Goal: Task Accomplishment & Management: Use online tool/utility

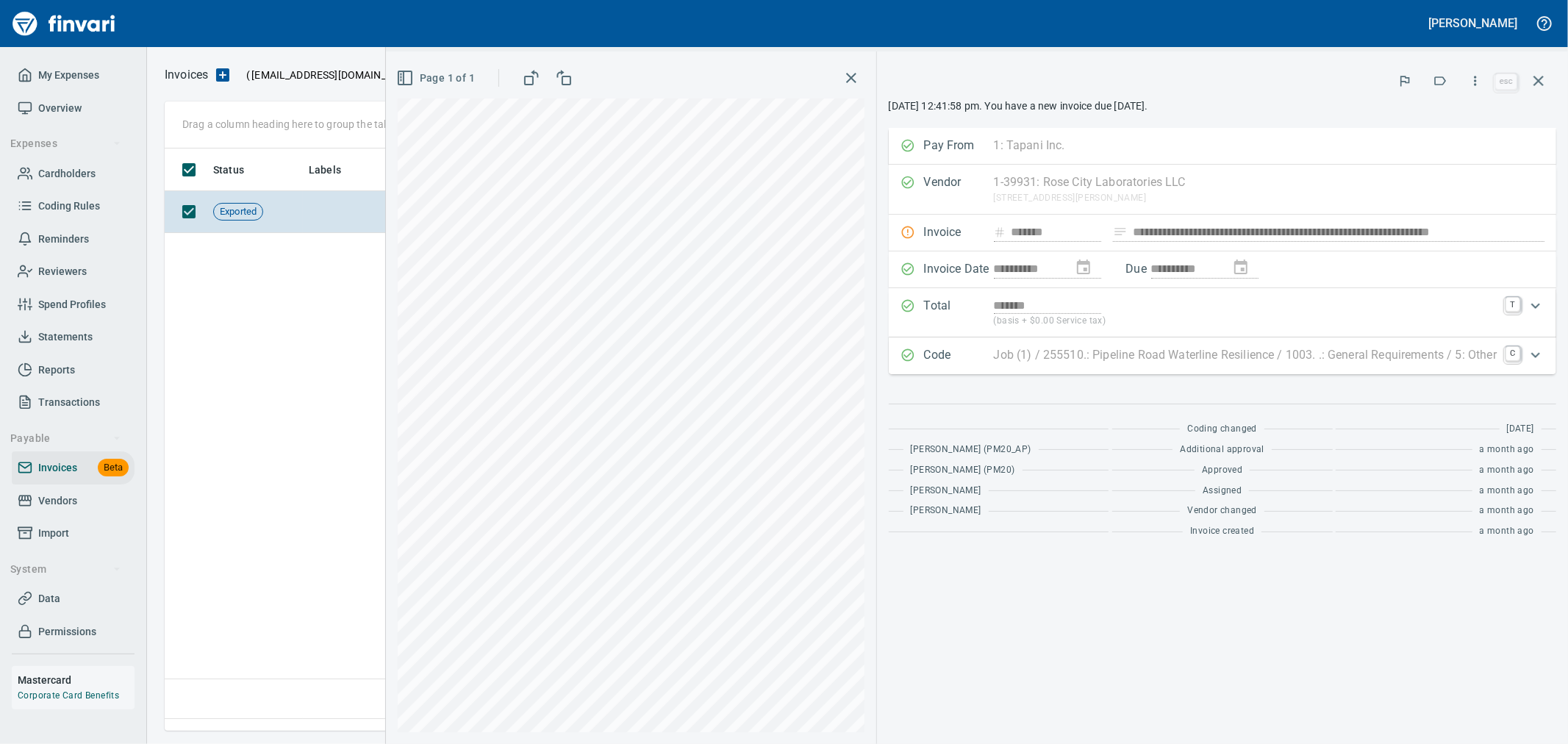
scroll to position [2, 2]
click at [1548, 74] on icon "button" at bounding box center [1539, 81] width 17 height 17
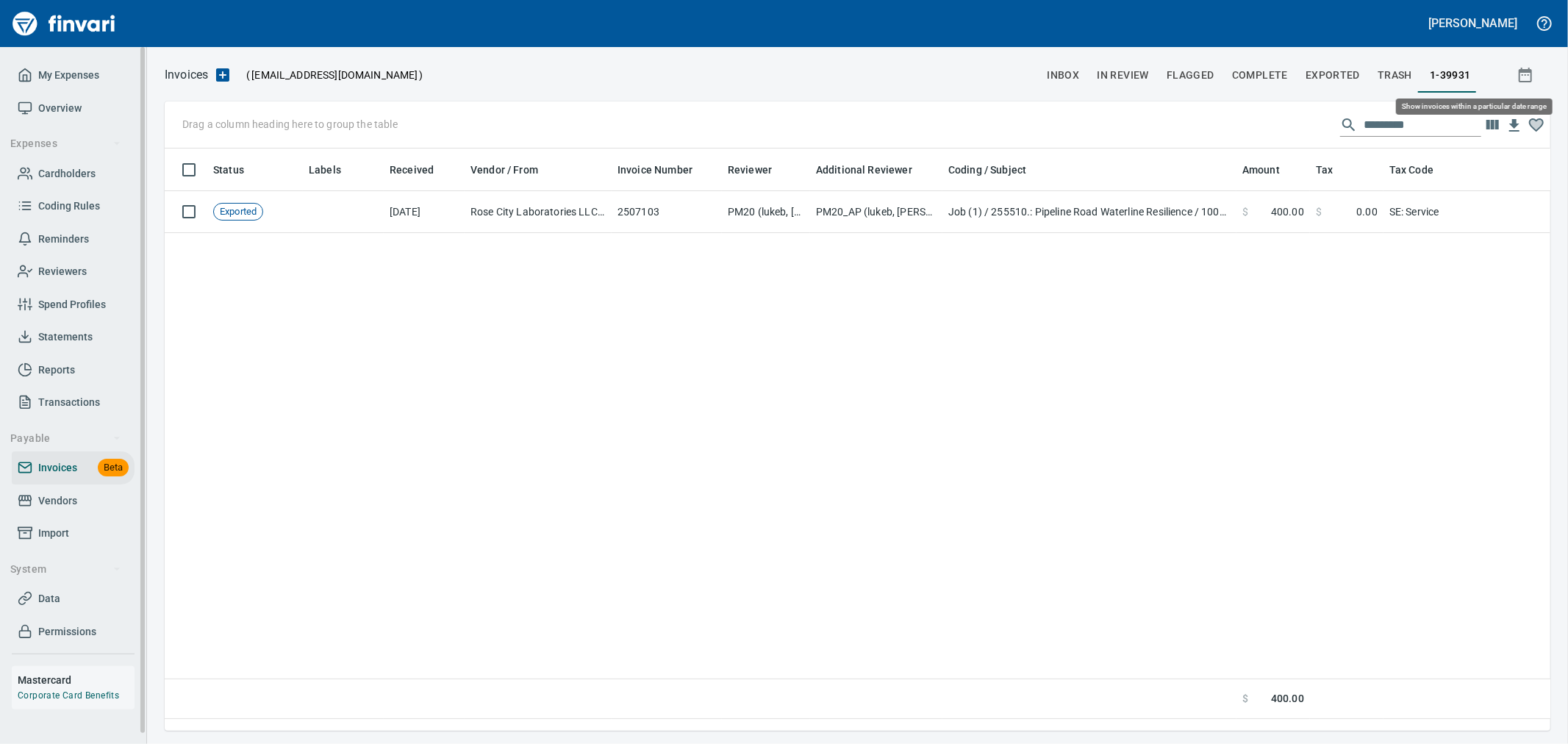
scroll to position [558, 1373]
click at [77, 500] on span "Vendors" at bounding box center [73, 500] width 111 height 18
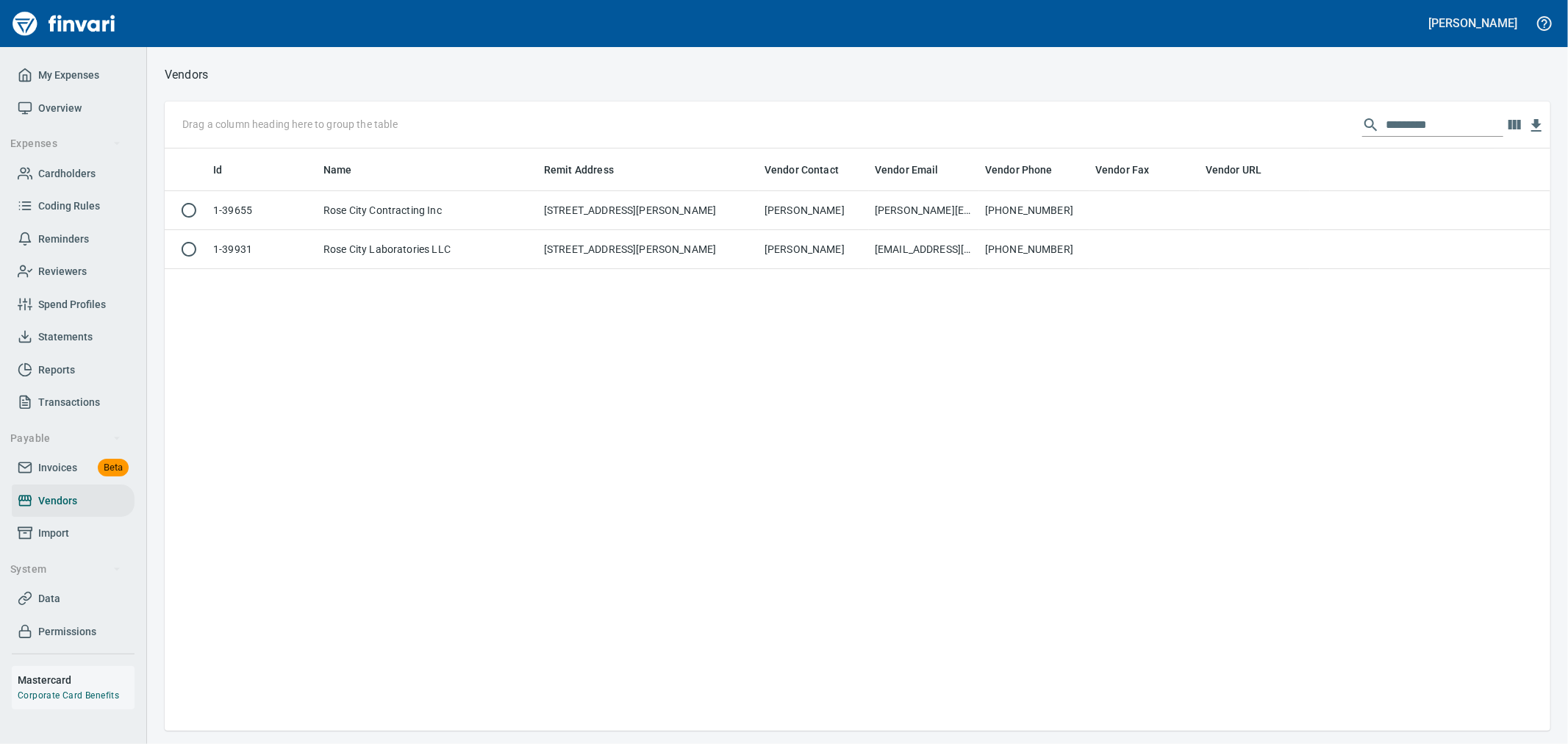
scroll to position [570, 1374]
drag, startPoint x: 1438, startPoint y: 115, endPoint x: 1176, endPoint y: 101, distance: 262.4
click at [1176, 101] on div "Drag a column heading here to group the table *********" at bounding box center [858, 124] width 1386 height 47
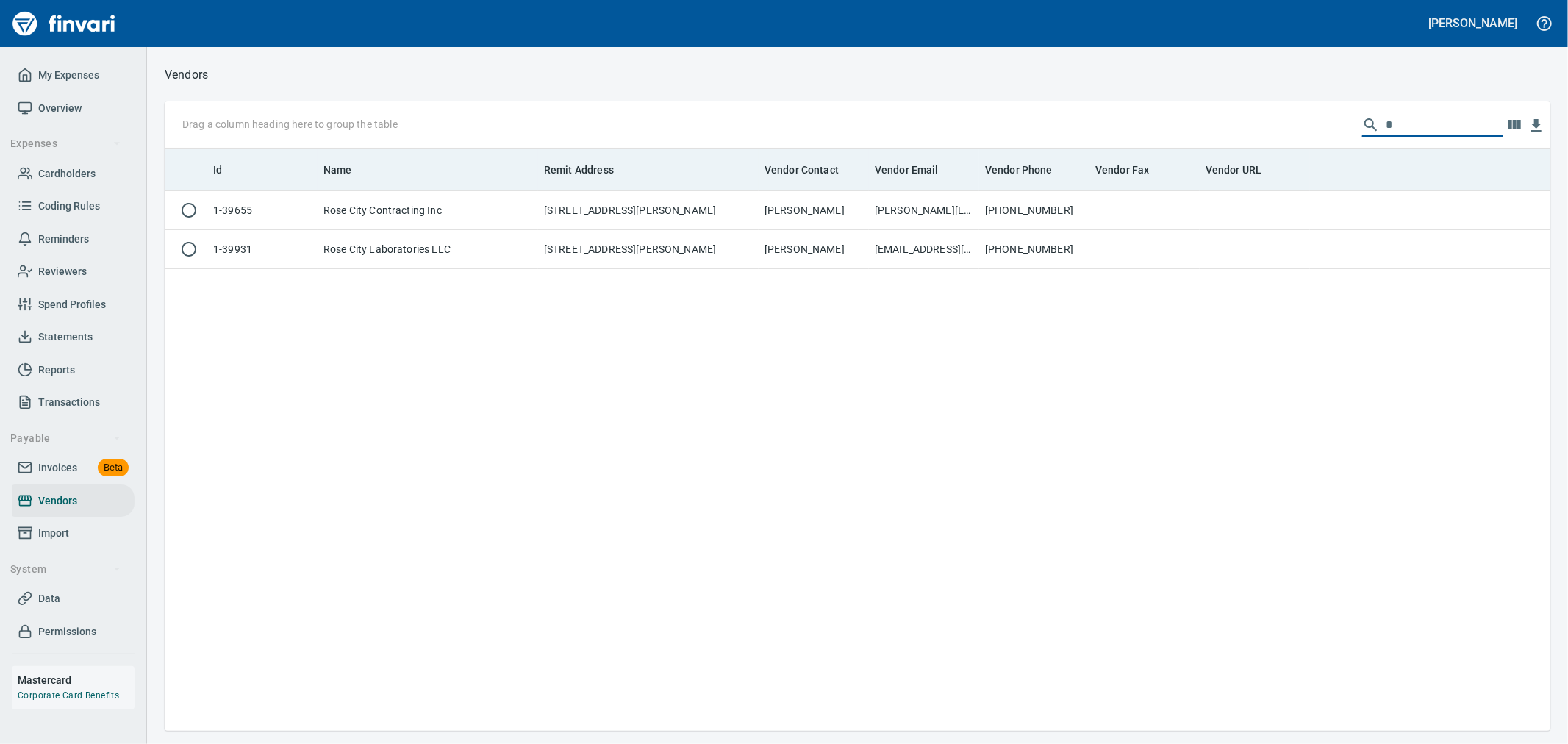
scroll to position [570, 1362]
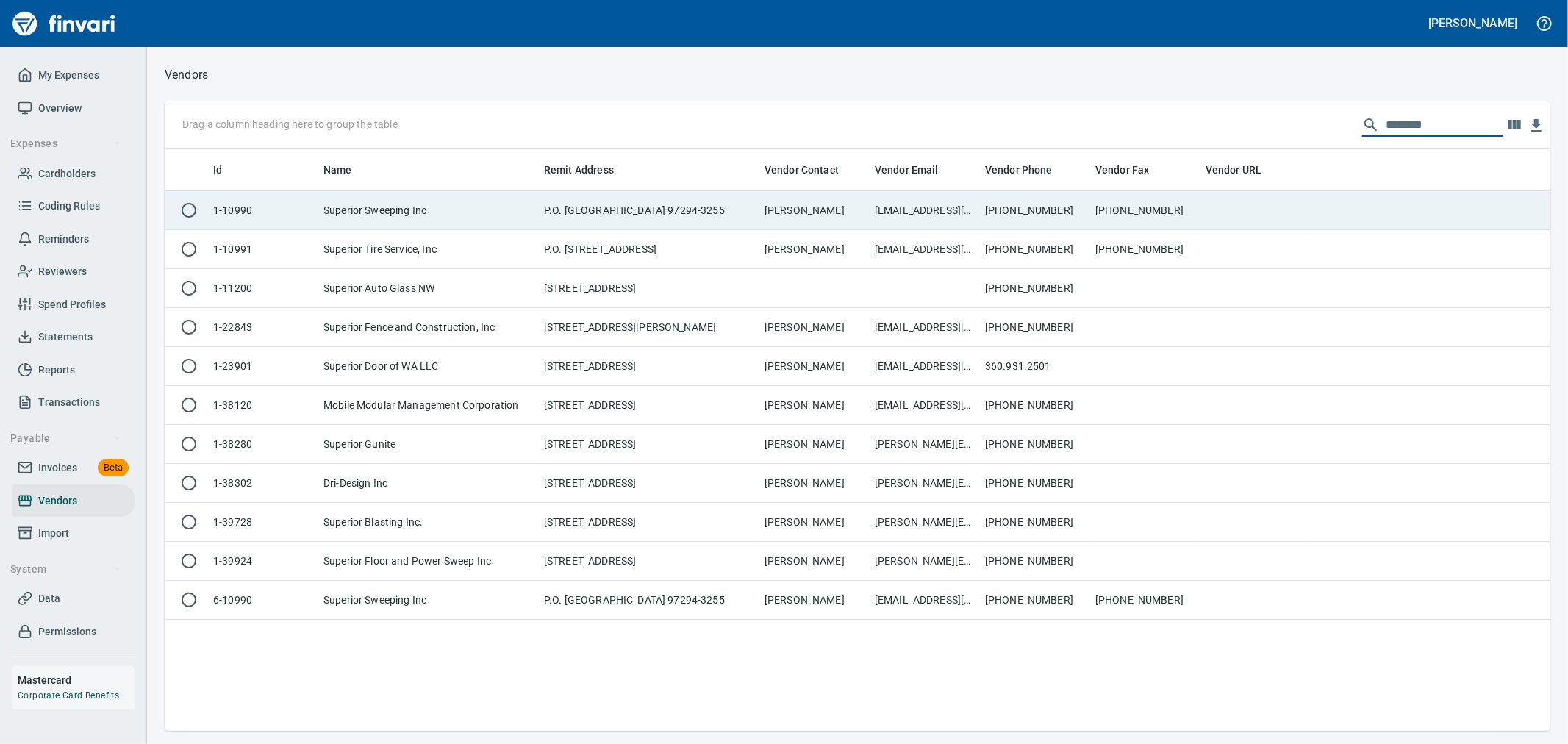
type input "********"
click at [794, 195] on td "Jackie Misner" at bounding box center [814, 211] width 111 height 39
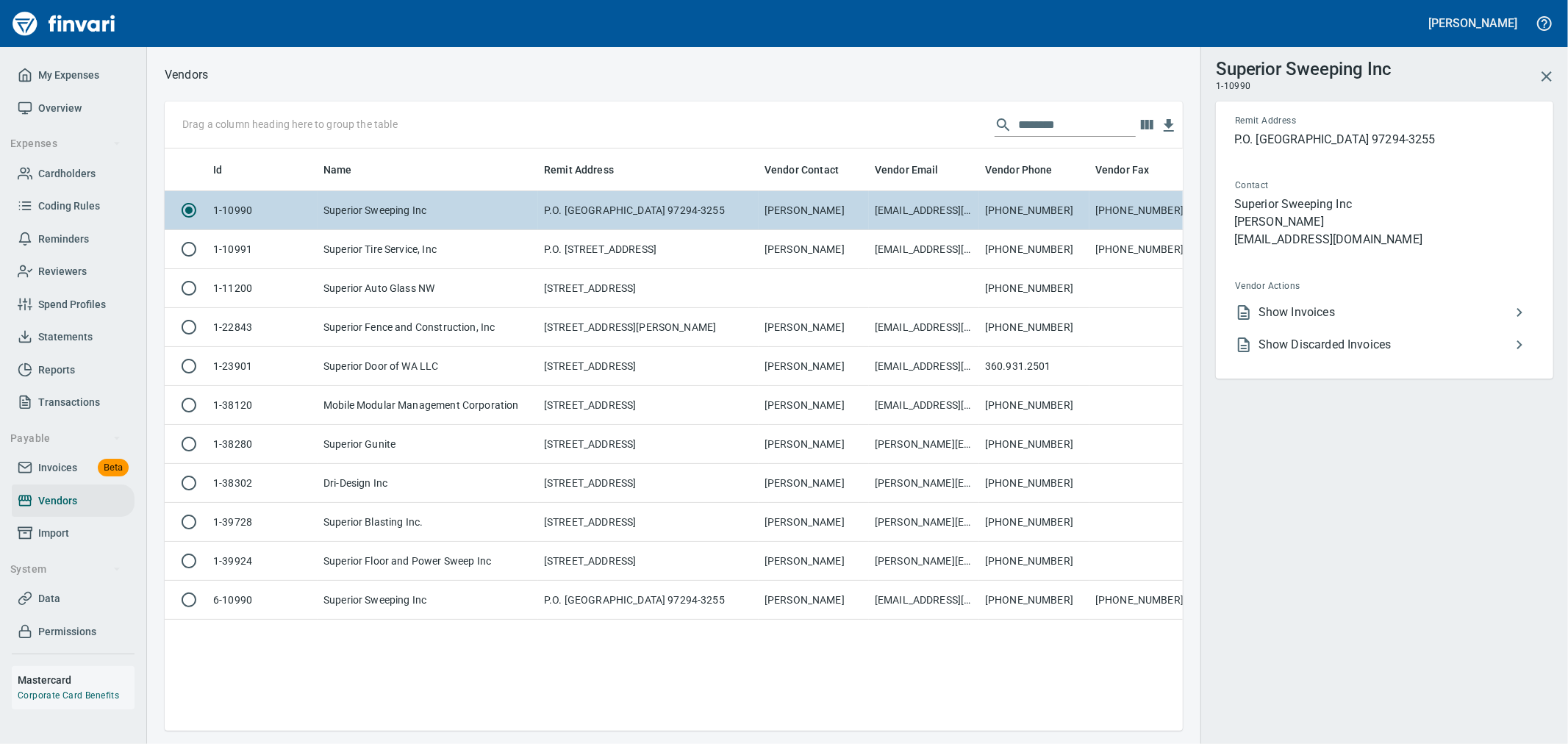
scroll to position [558, 1006]
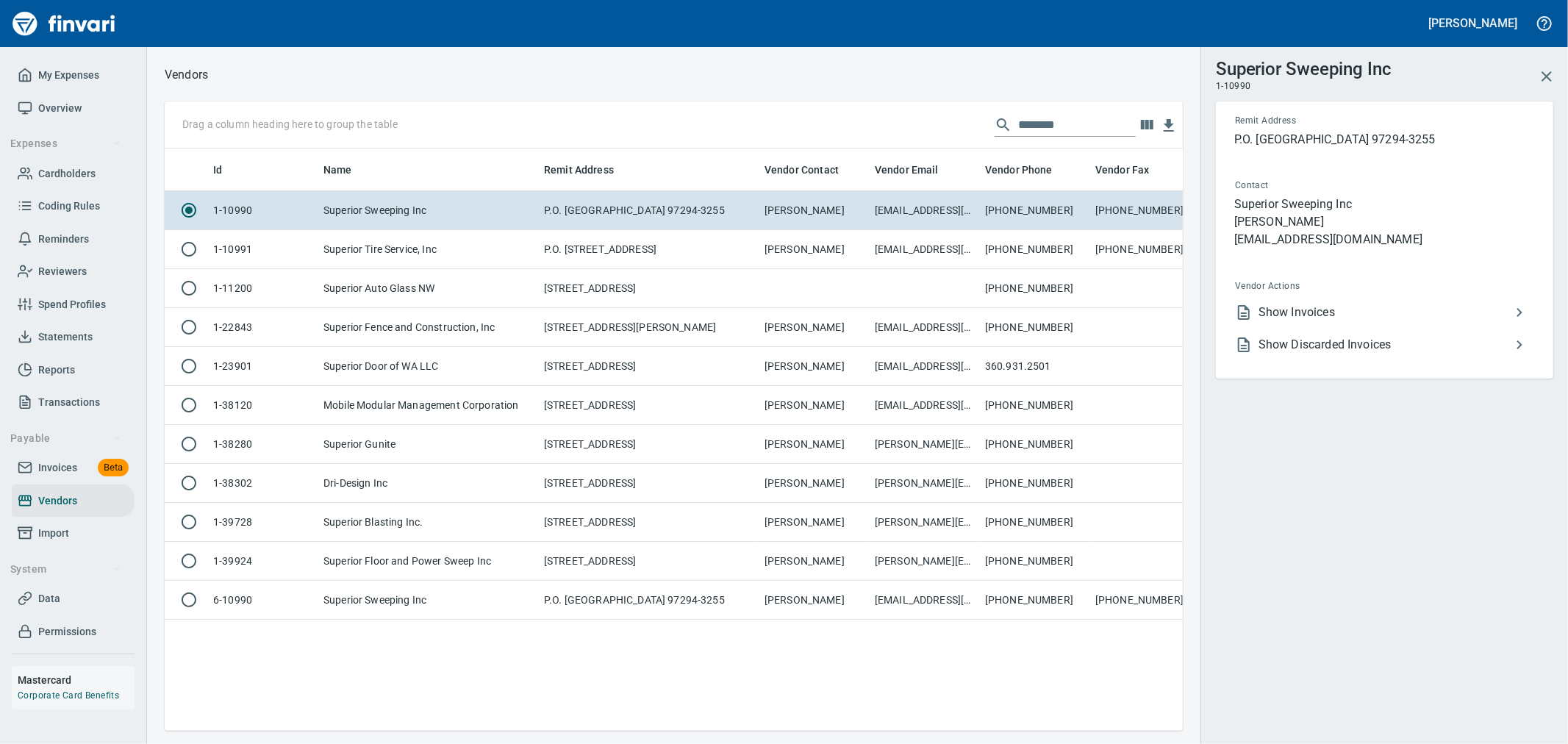
click at [1284, 306] on span "Show Invoices" at bounding box center [1385, 313] width 253 height 17
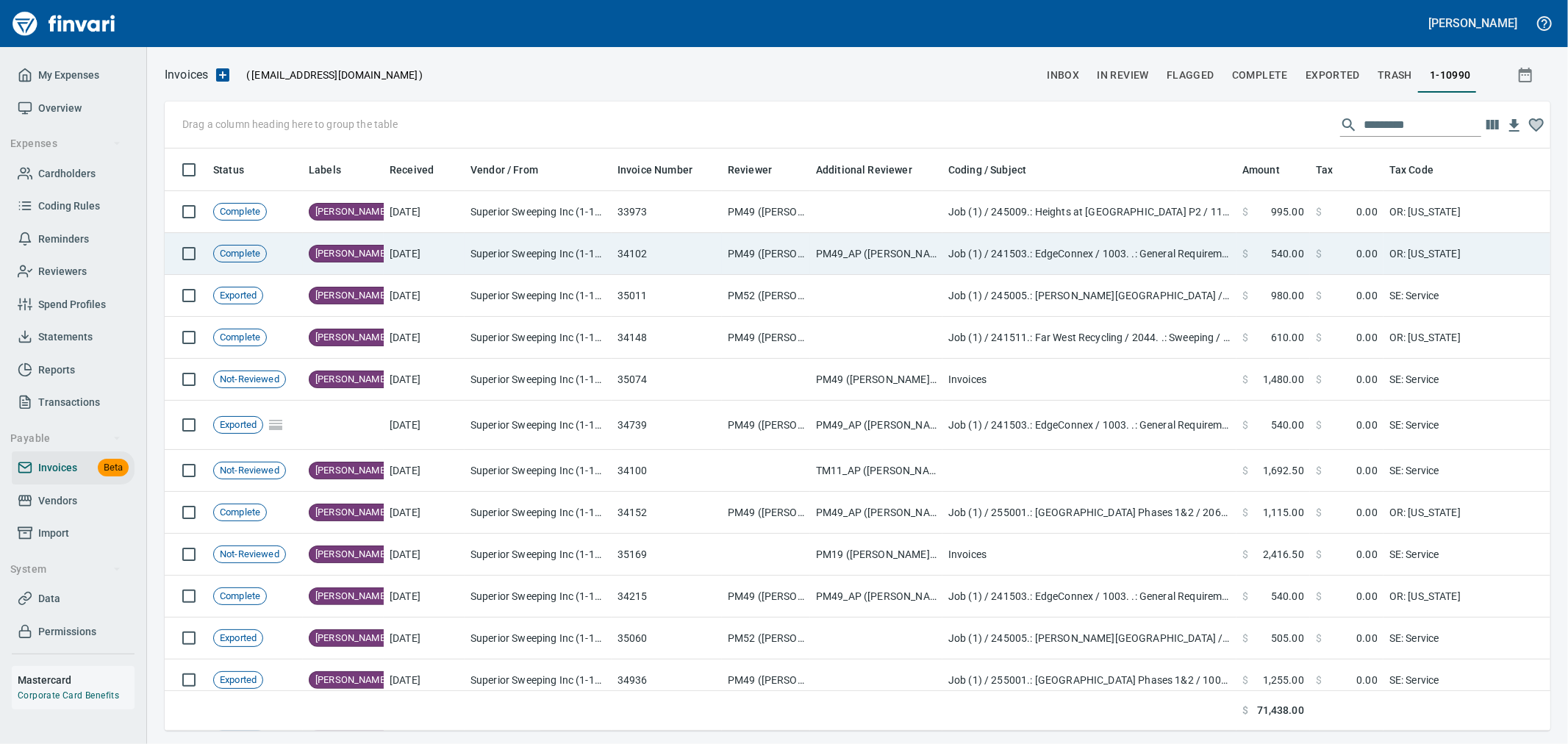
scroll to position [558, 1362]
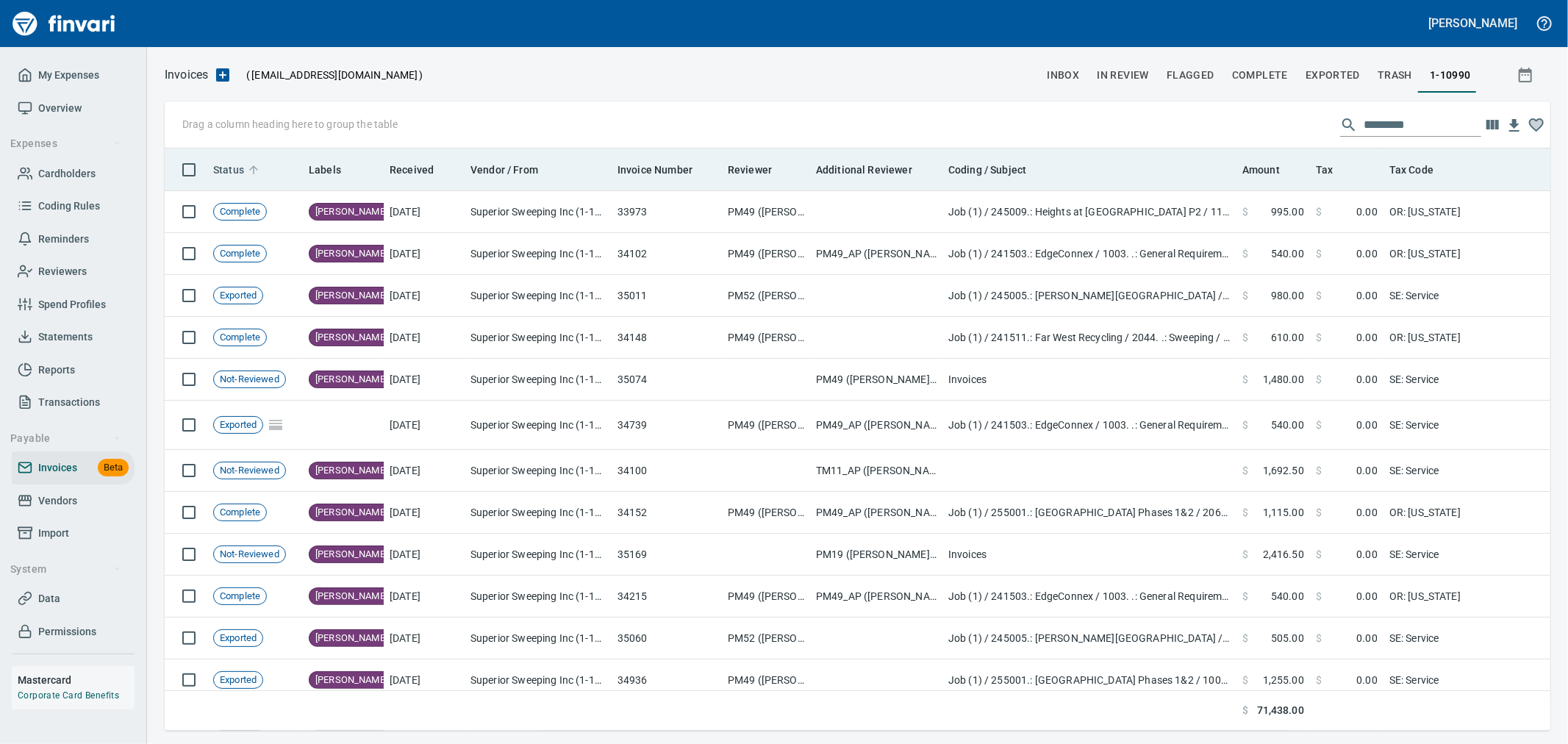
click at [237, 175] on span "Status" at bounding box center [229, 170] width 31 height 17
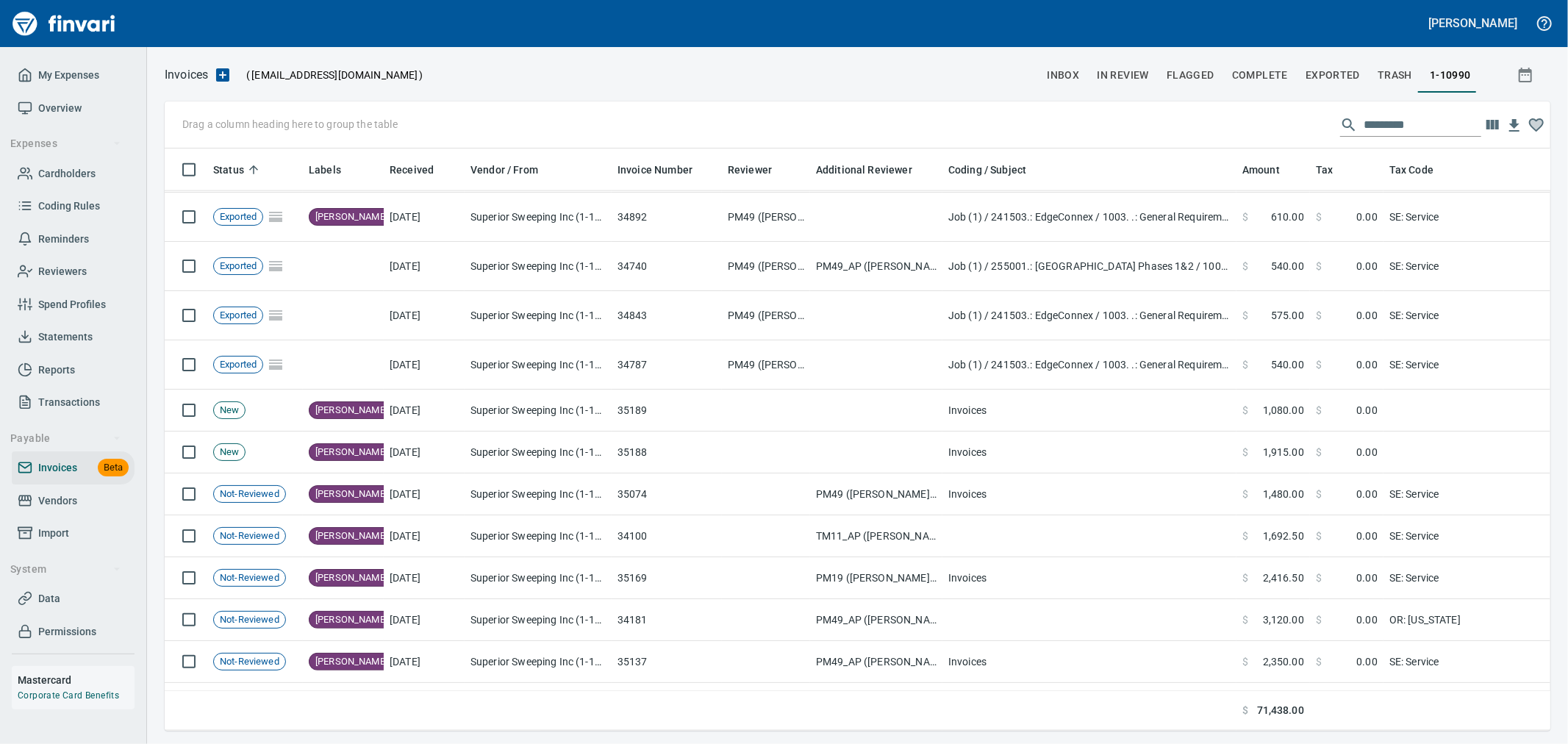
scroll to position [1715, 0]
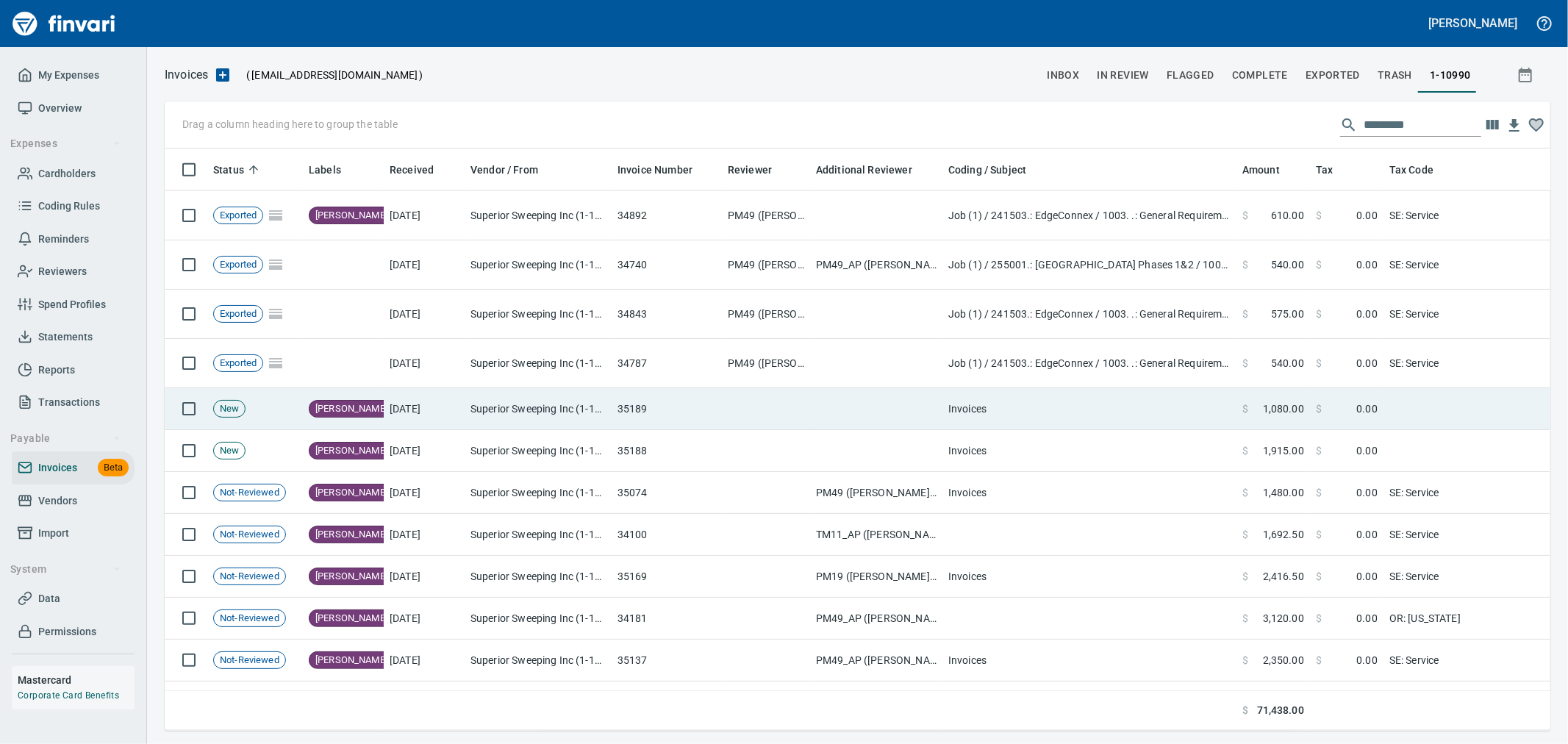
click at [842, 409] on td at bounding box center [876, 409] width 132 height 42
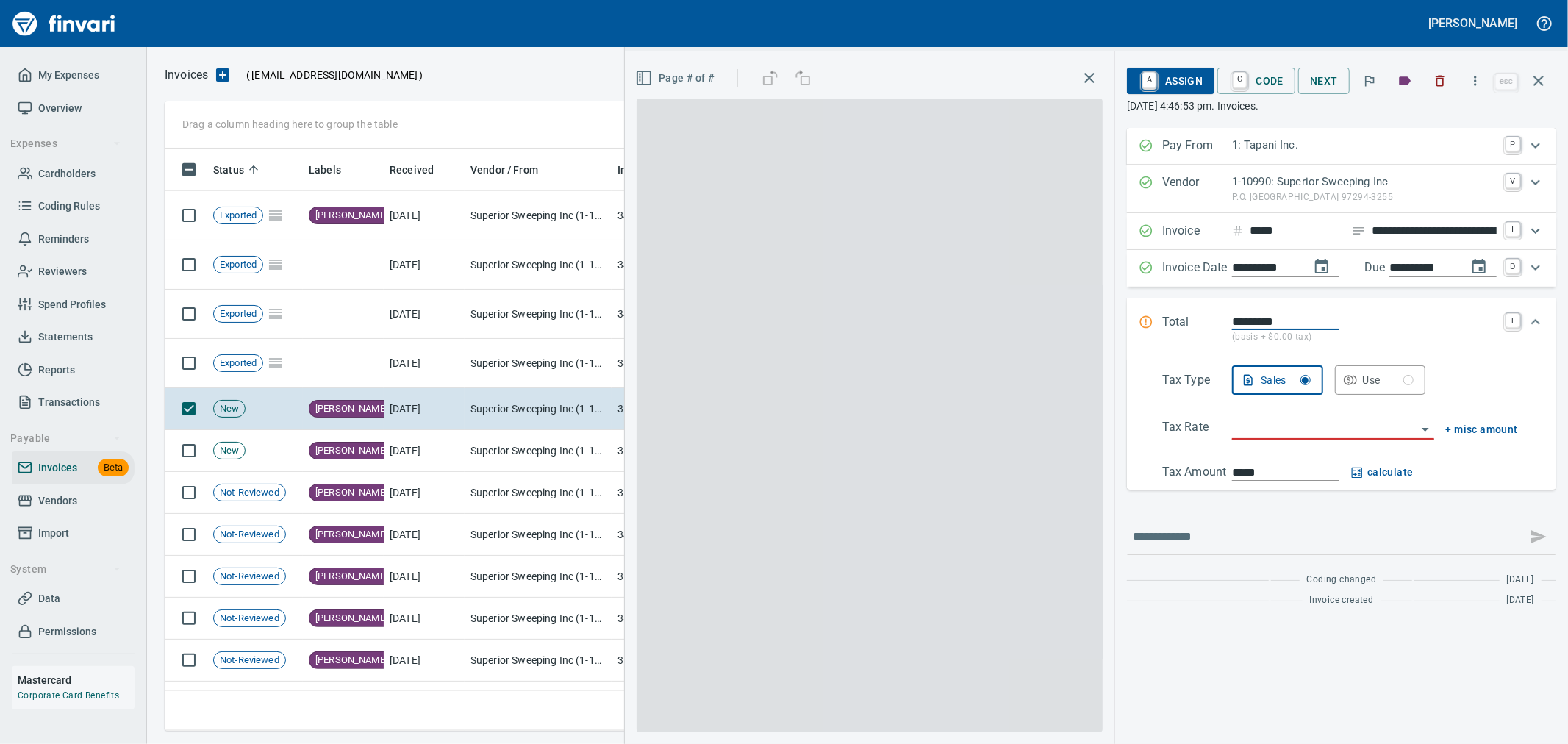
scroll to position [558, 1361]
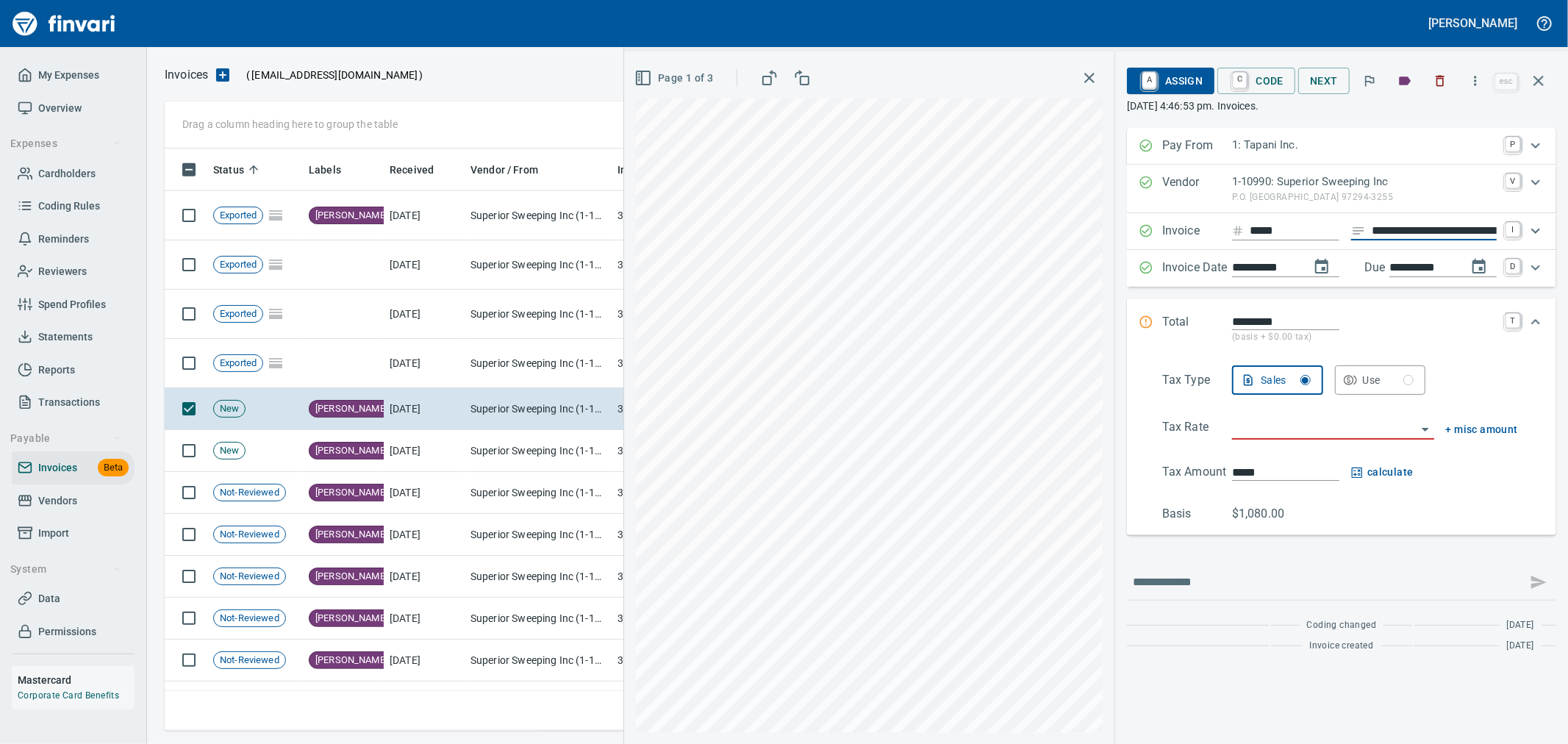
click at [1435, 228] on input "**********" at bounding box center [1434, 231] width 125 height 18
click at [1273, 431] on input "search" at bounding box center [1325, 428] width 185 height 20
click at [1335, 484] on li "OR: [US_STATE]" at bounding box center [1332, 466] width 204 height 35
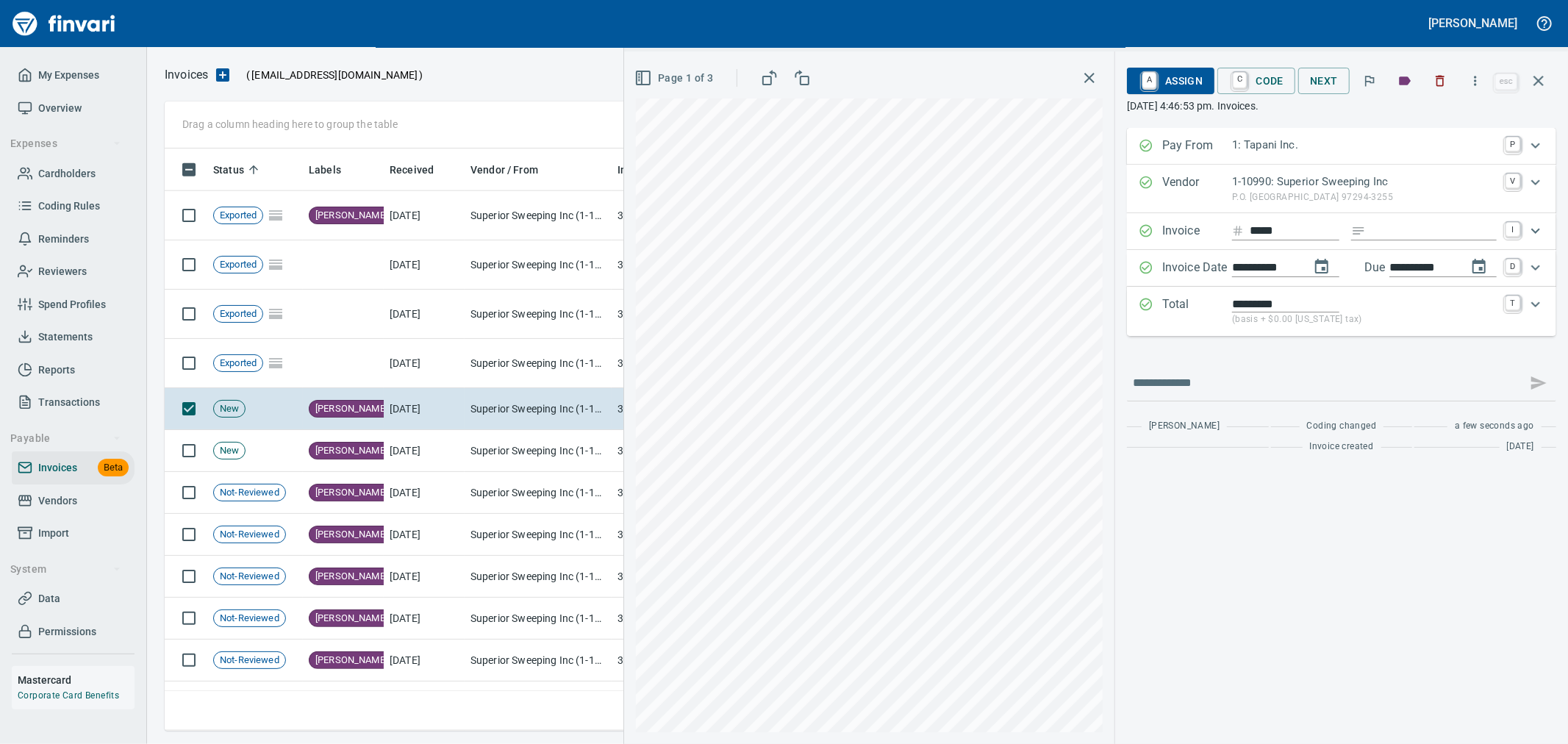
type input "**********"
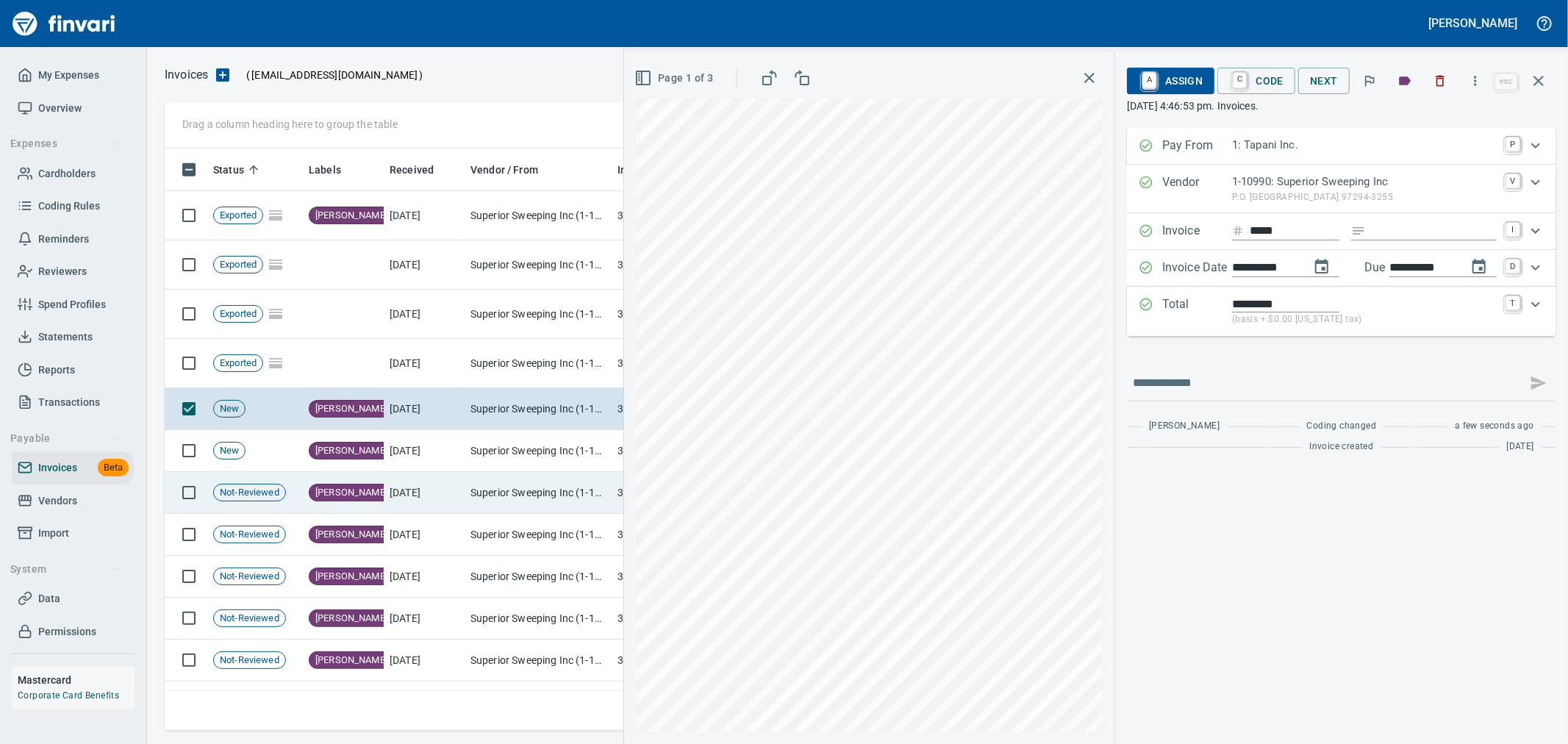
click at [460, 491] on td "[DATE]" at bounding box center [424, 492] width 81 height 42
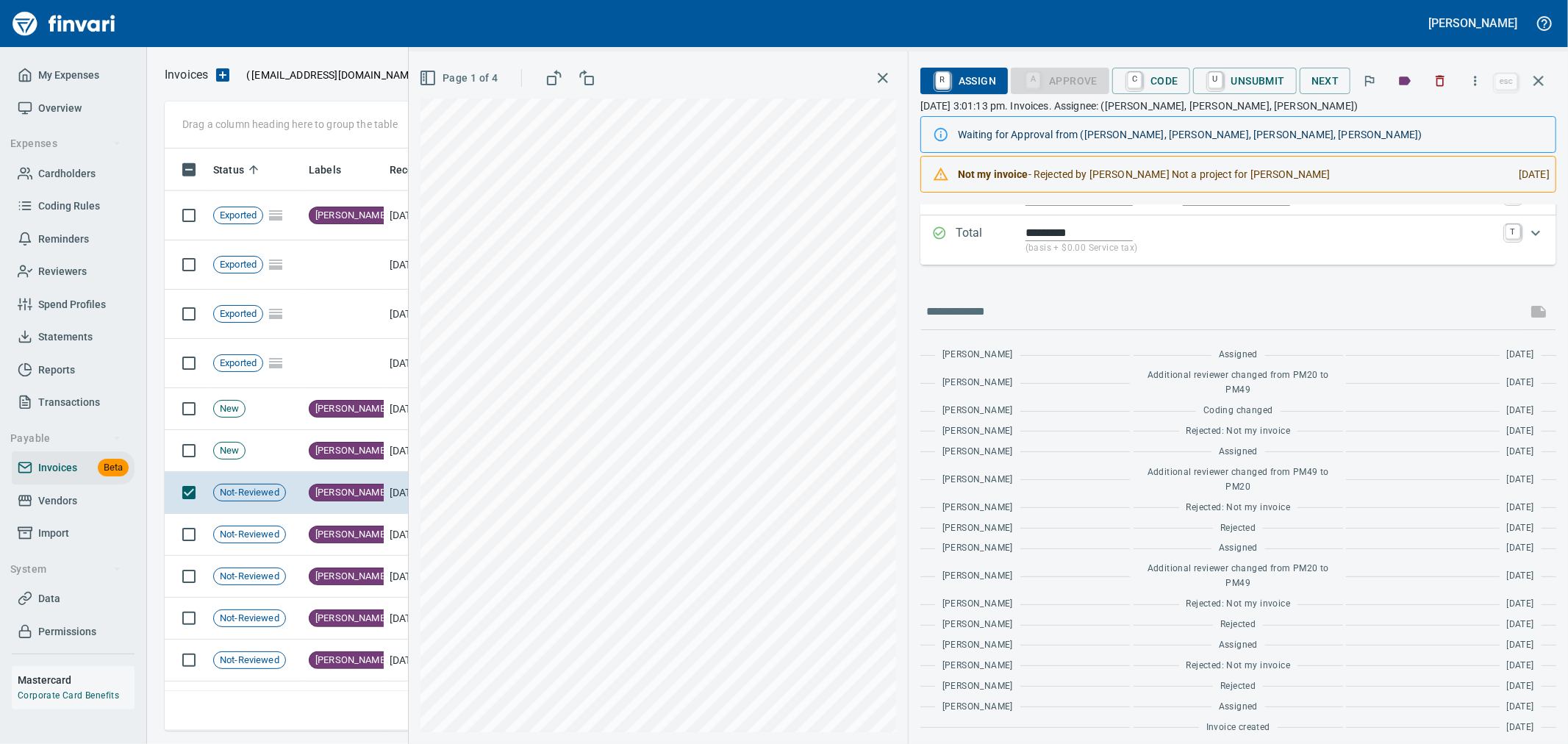
scroll to position [156, 0]
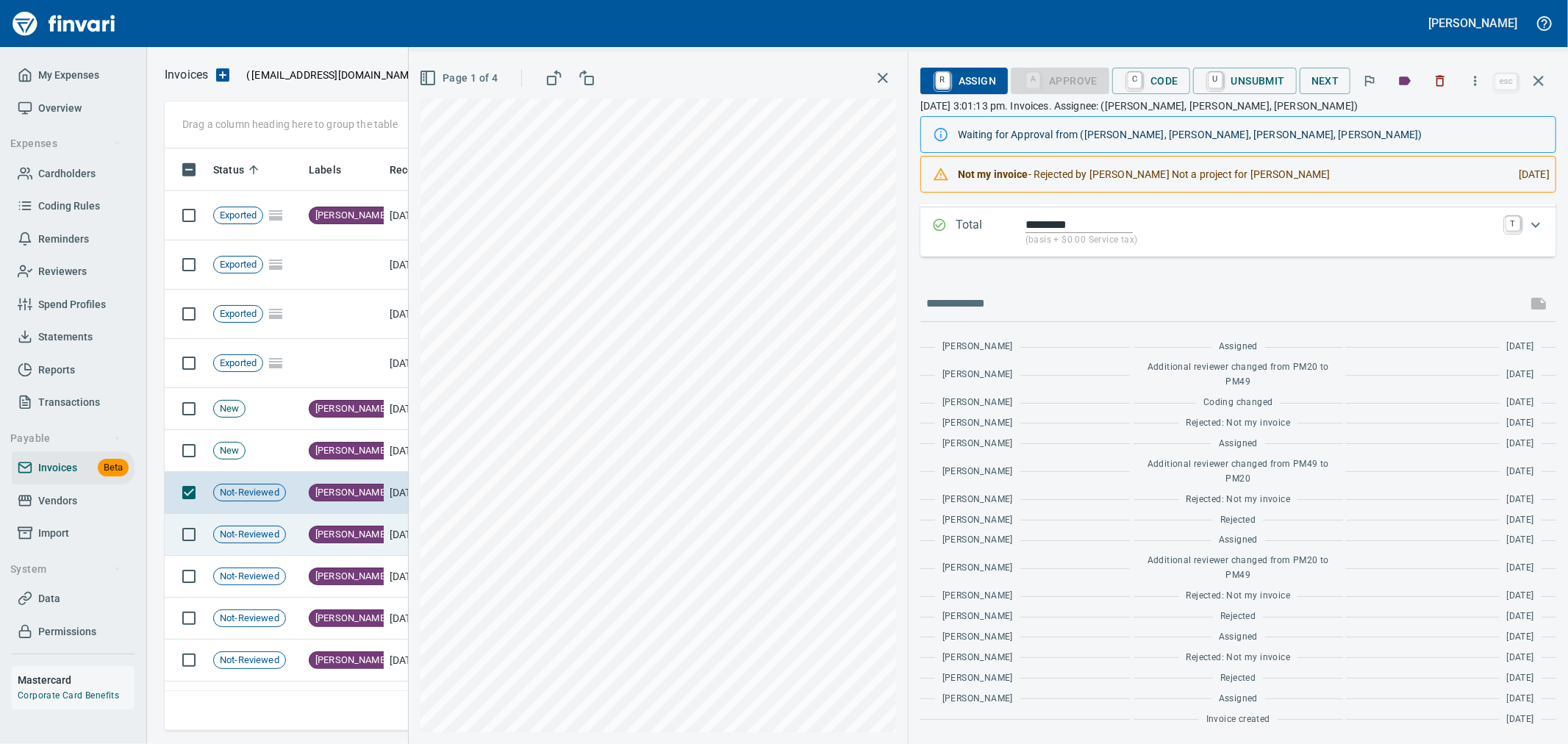
click at [369, 537] on td "[PERSON_NAME]" at bounding box center [343, 534] width 81 height 42
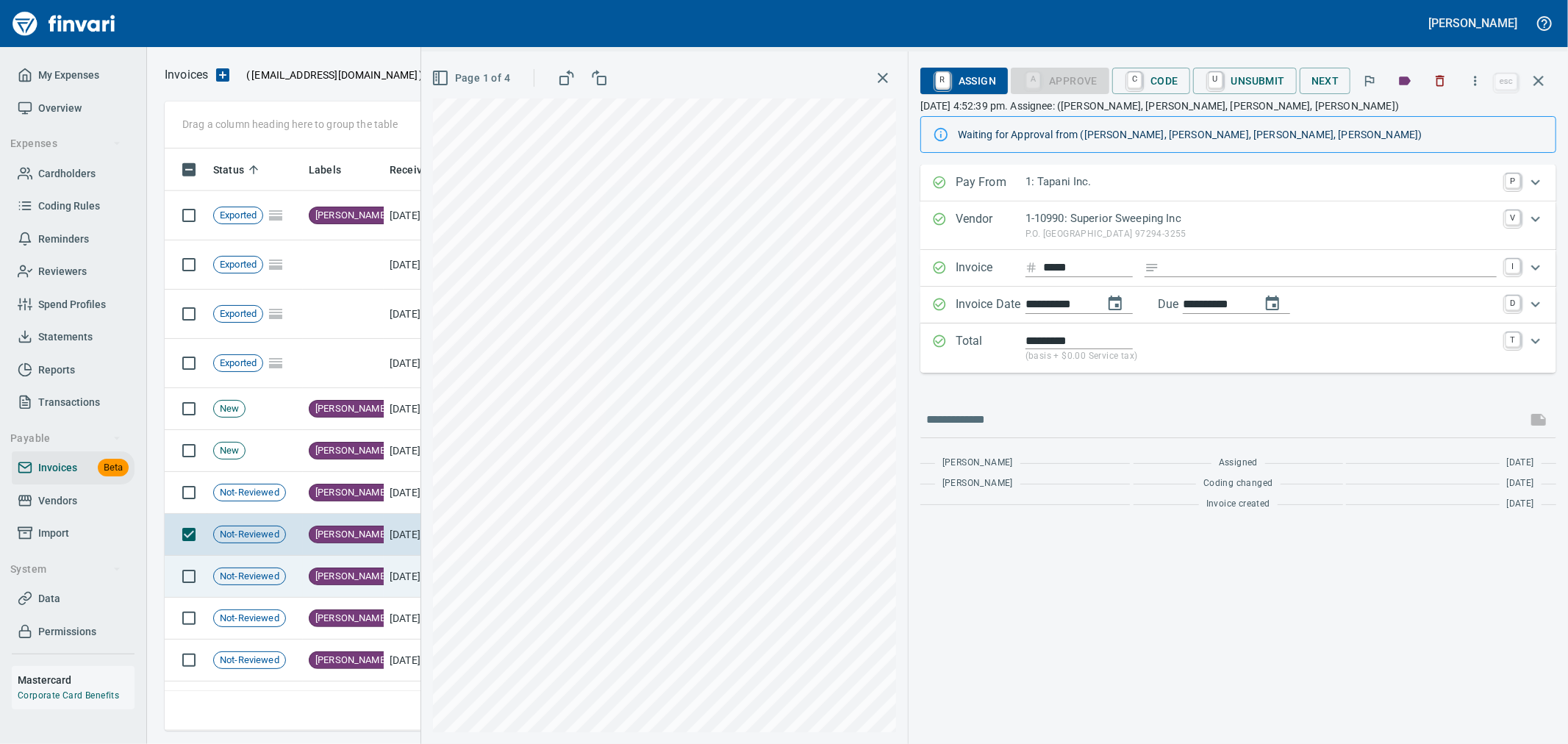
click at [389, 571] on td "[DATE]" at bounding box center [424, 576] width 81 height 42
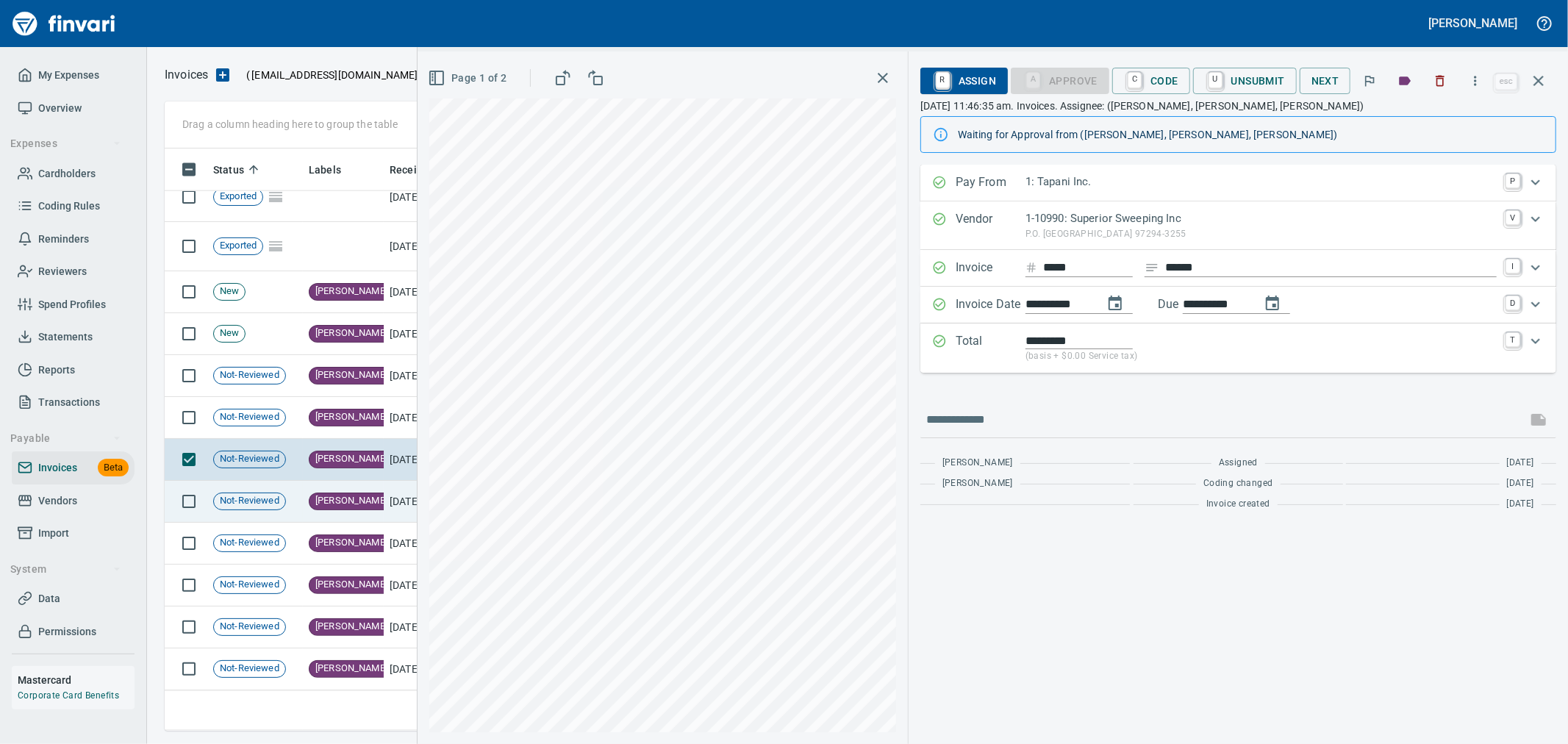
scroll to position [1845, 0]
click at [376, 495] on td "[PERSON_NAME]" at bounding box center [343, 501] width 81 height 42
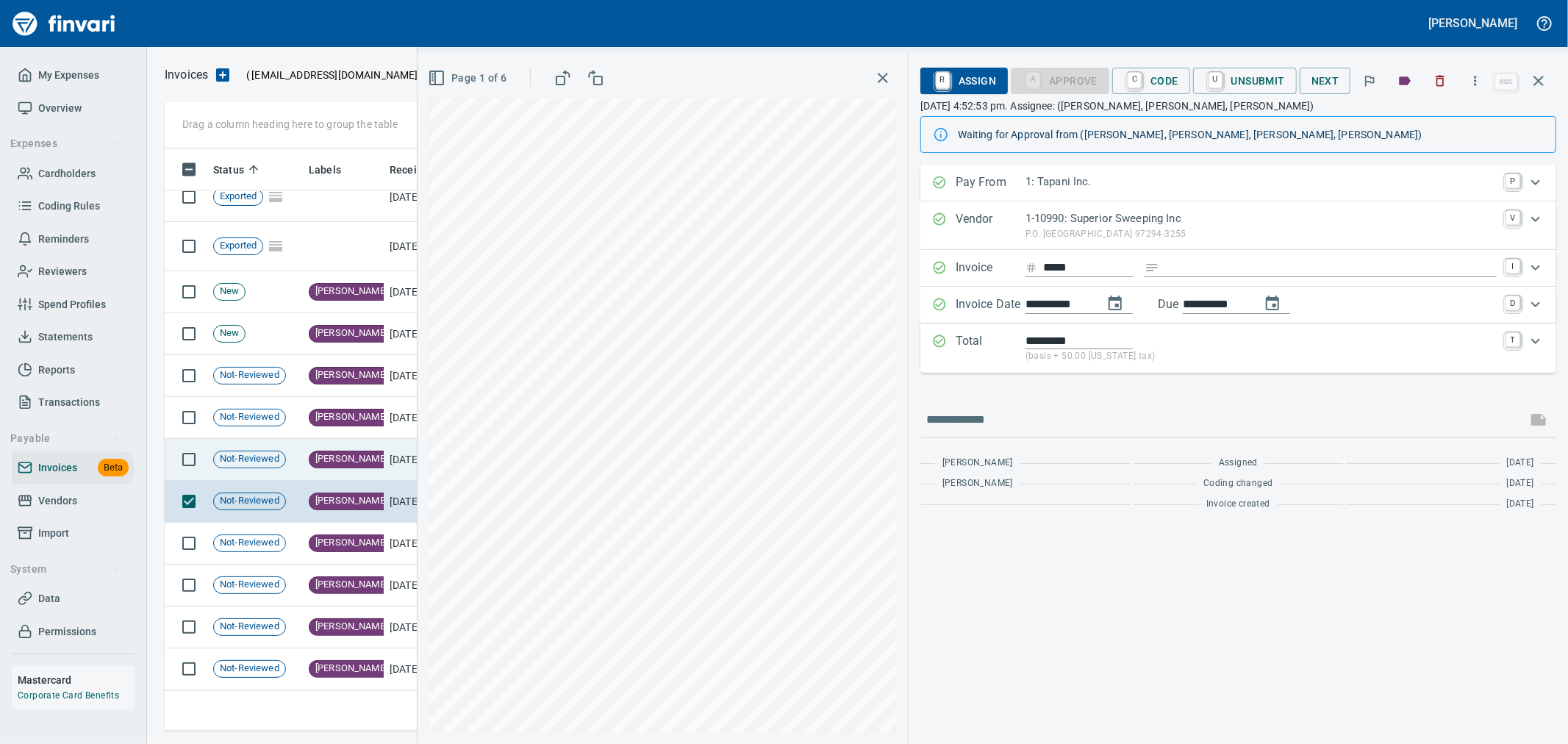
click at [378, 461] on td "[PERSON_NAME]" at bounding box center [343, 459] width 81 height 42
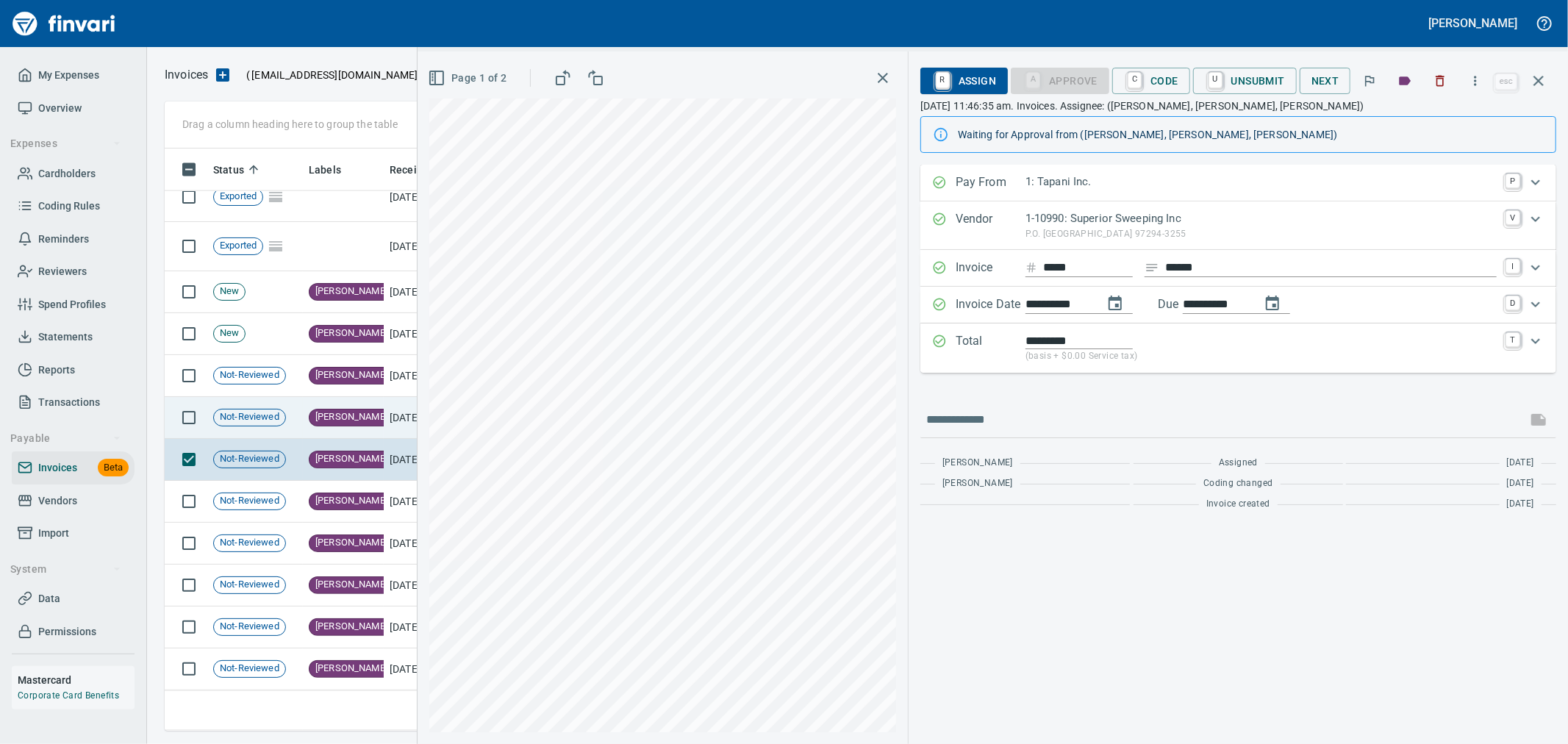
click at [392, 409] on td "[DATE]" at bounding box center [424, 418] width 81 height 42
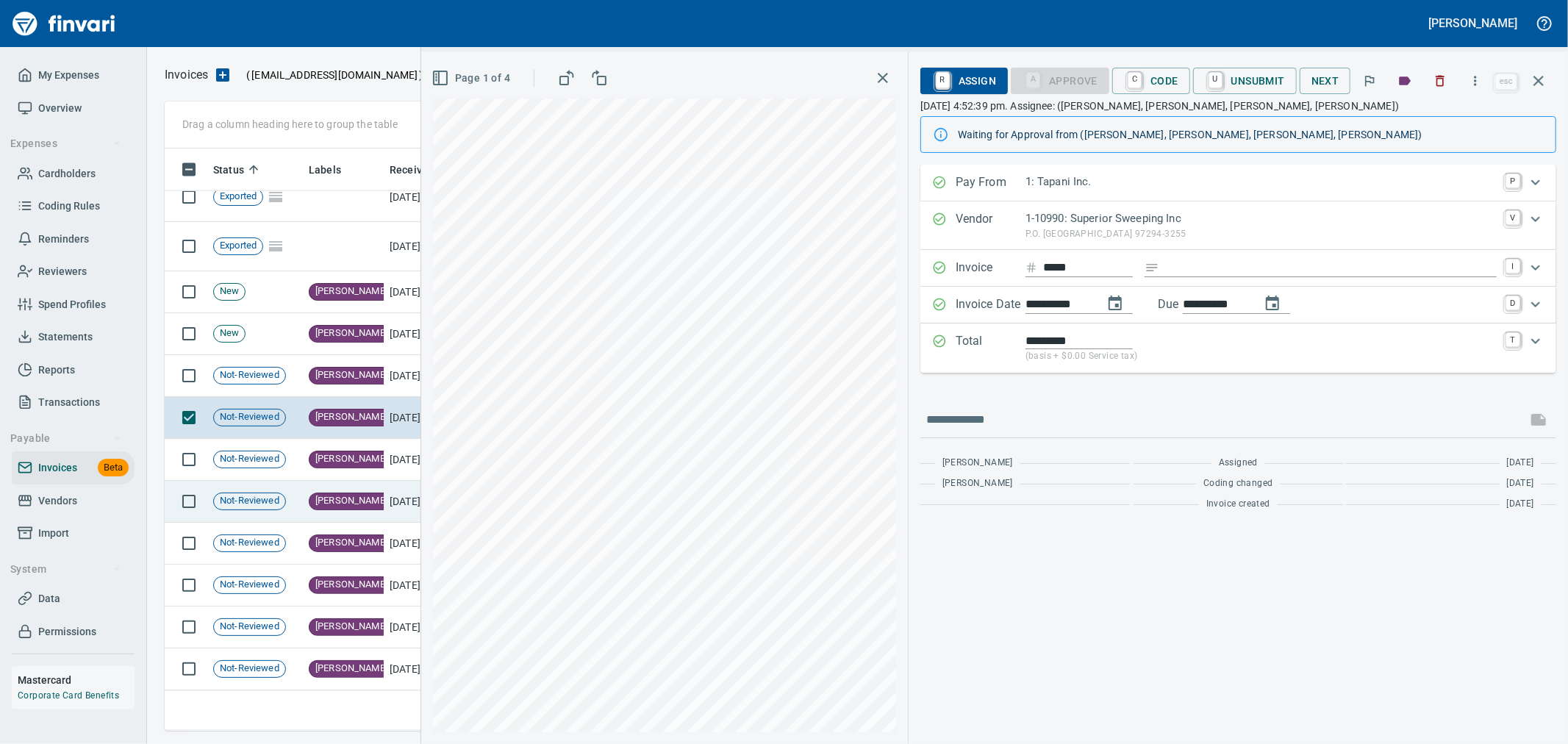
click at [387, 494] on td "[DATE]" at bounding box center [424, 501] width 81 height 42
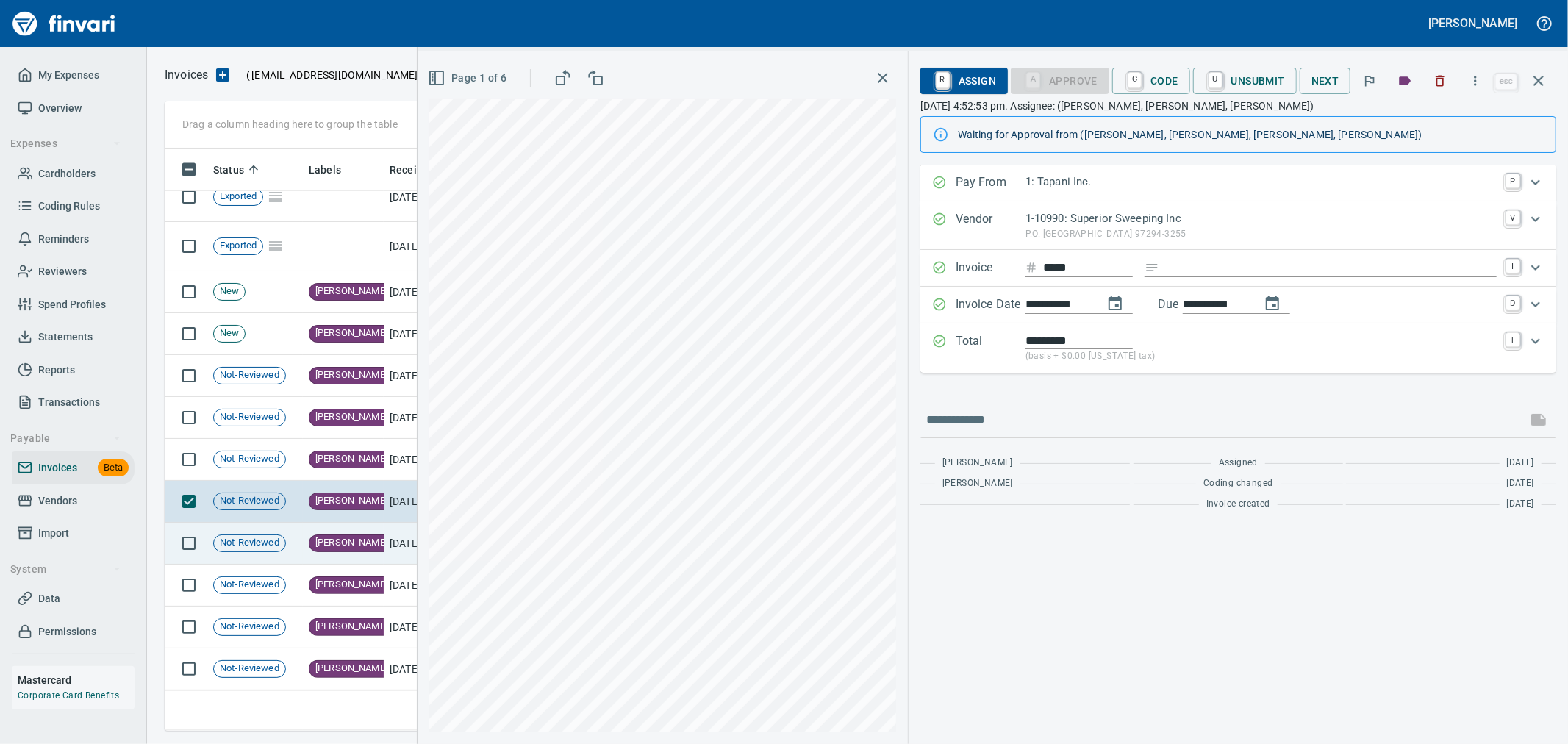
click at [370, 529] on td "[PERSON_NAME]" at bounding box center [343, 543] width 81 height 42
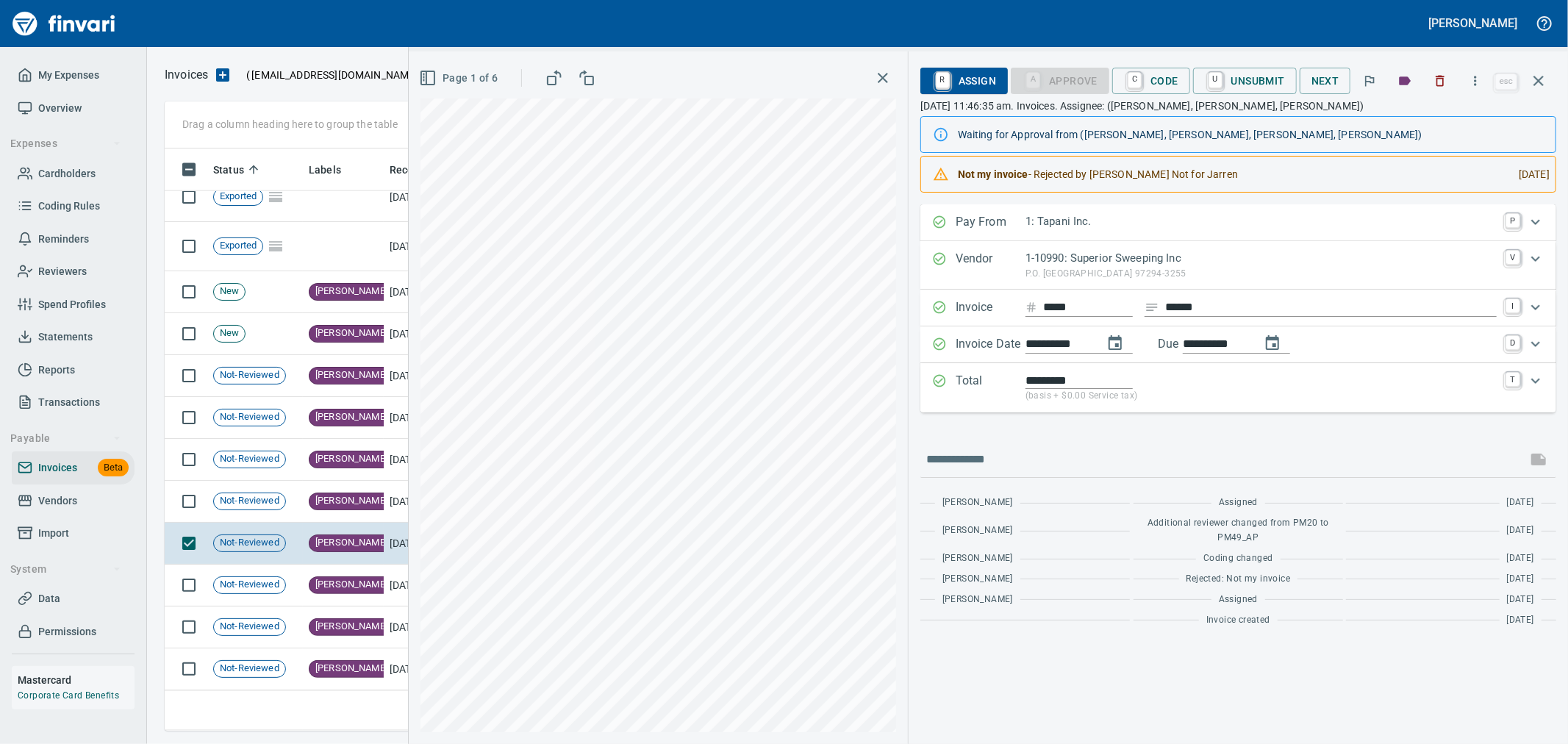
click at [988, 84] on span "R Assign" at bounding box center [965, 81] width 64 height 25
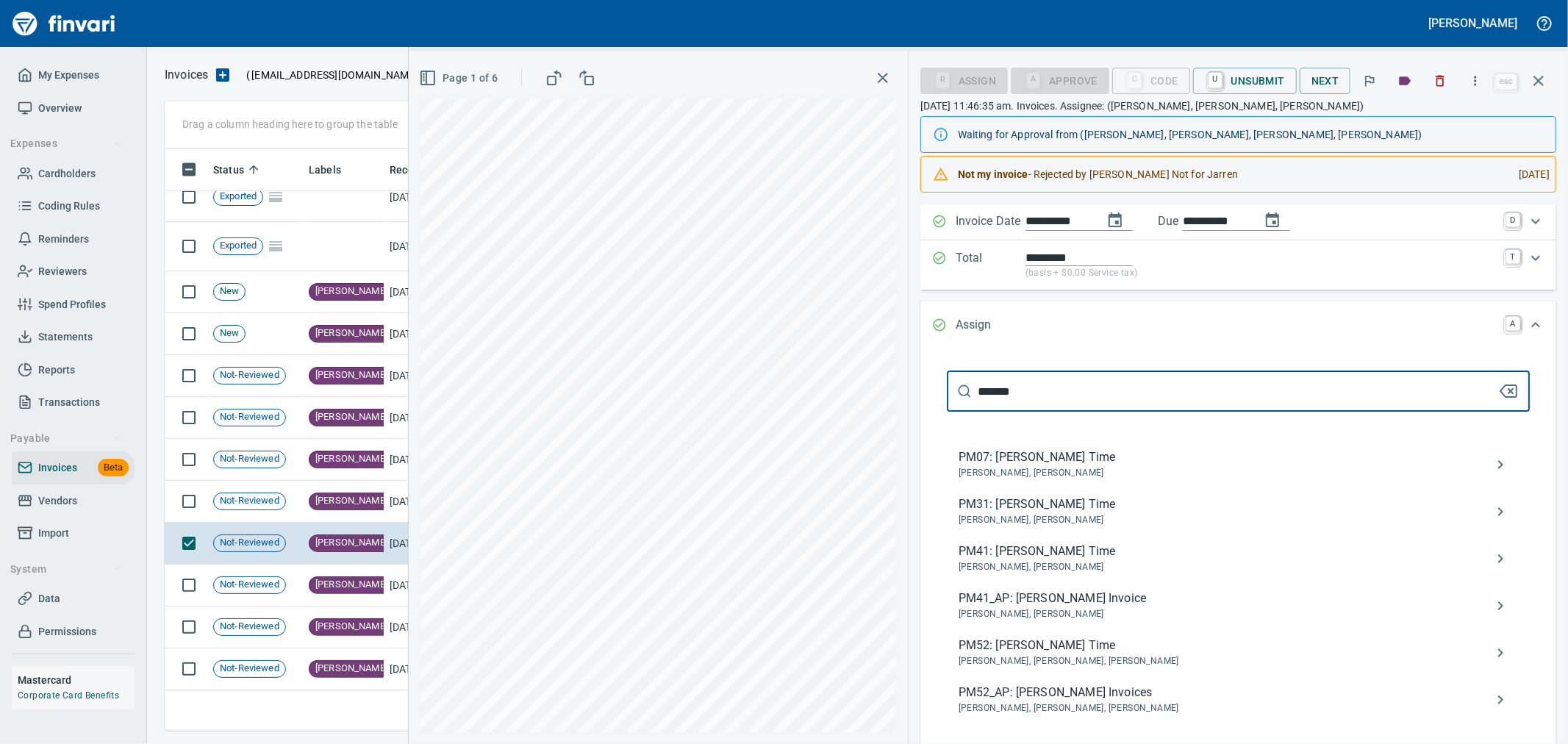
scroll to position [245, 0]
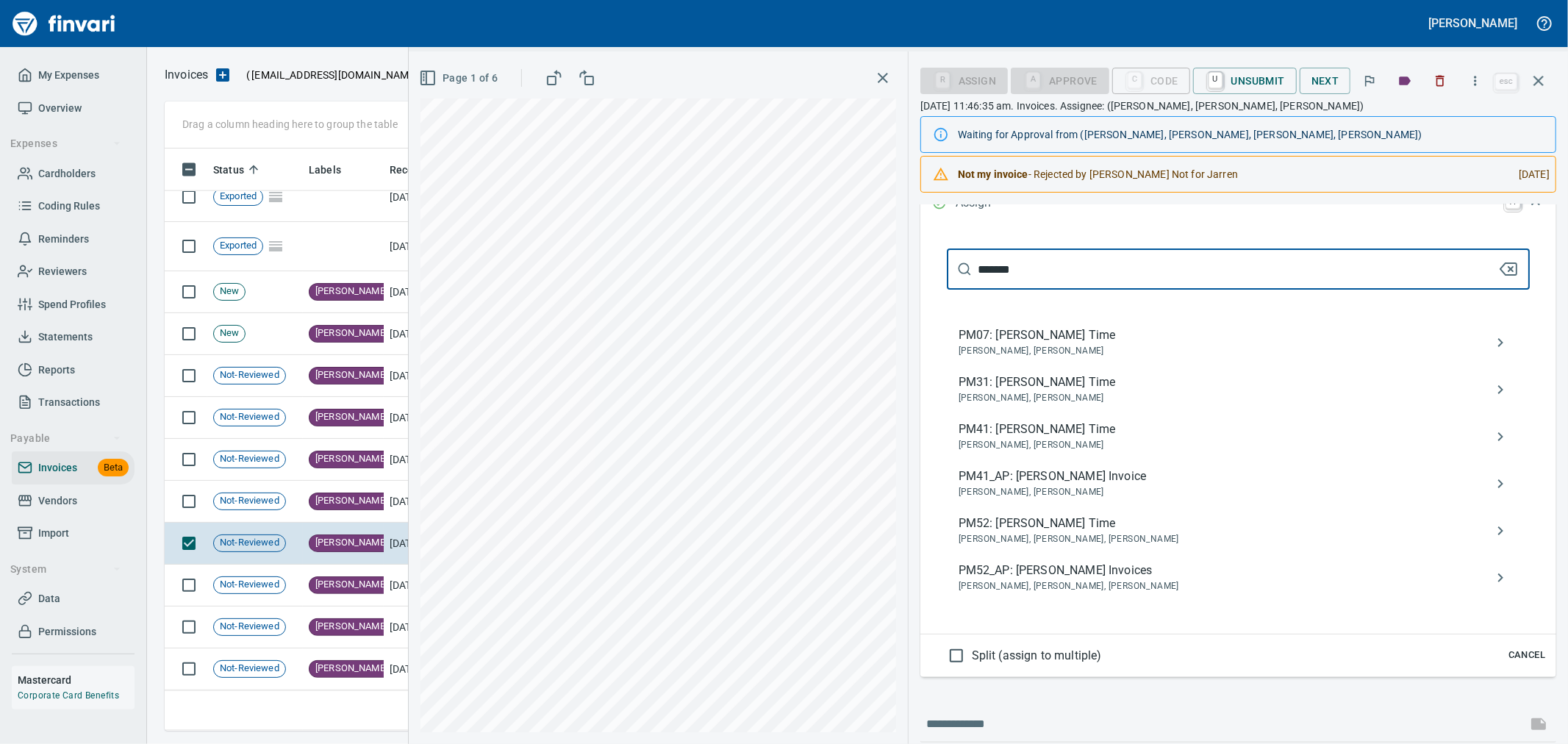
type input "*******"
click at [1127, 576] on span "PM52_AP: [PERSON_NAME] Invoices" at bounding box center [1227, 570] width 536 height 17
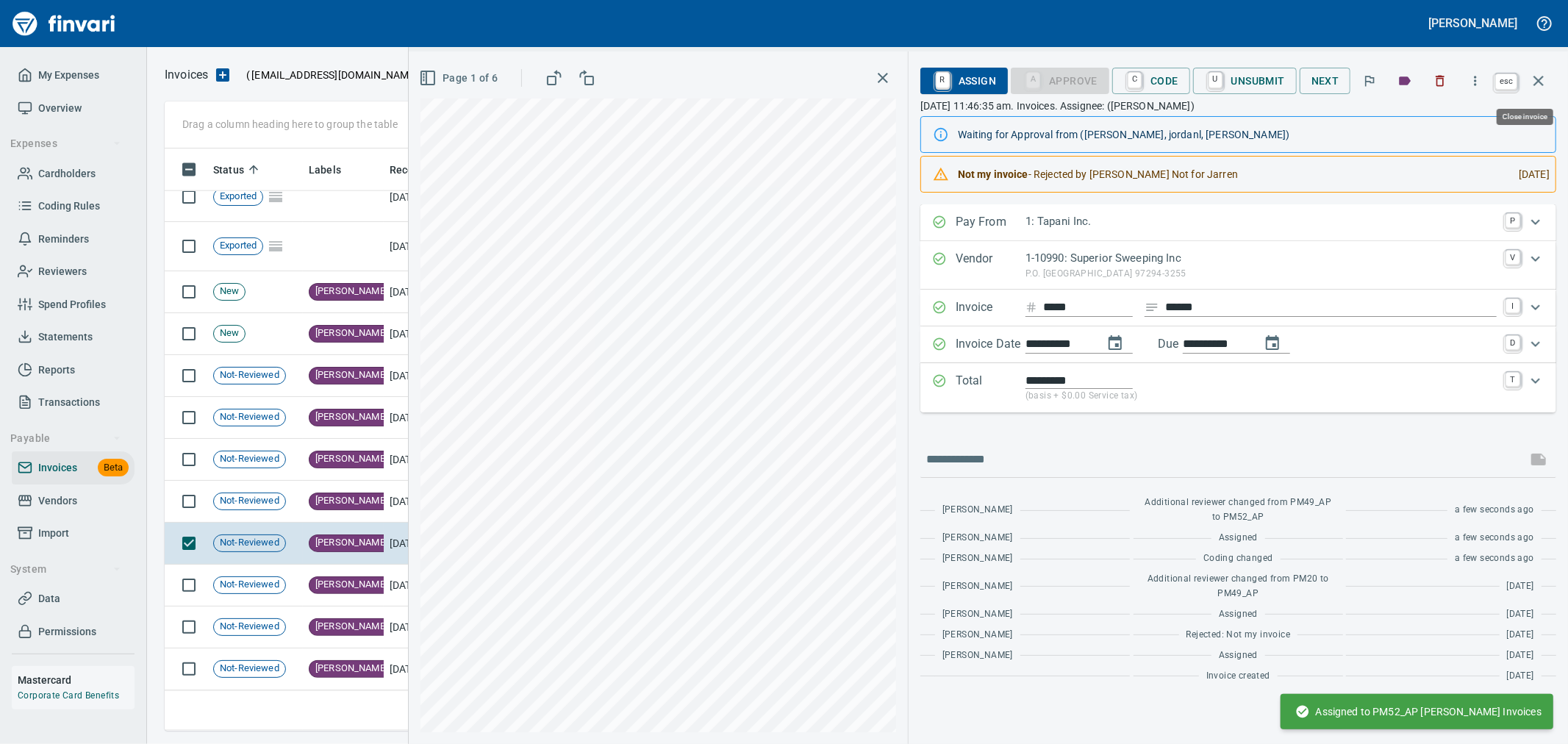
scroll to position [558, 1361]
click at [1547, 84] on icon "button" at bounding box center [1539, 81] width 17 height 17
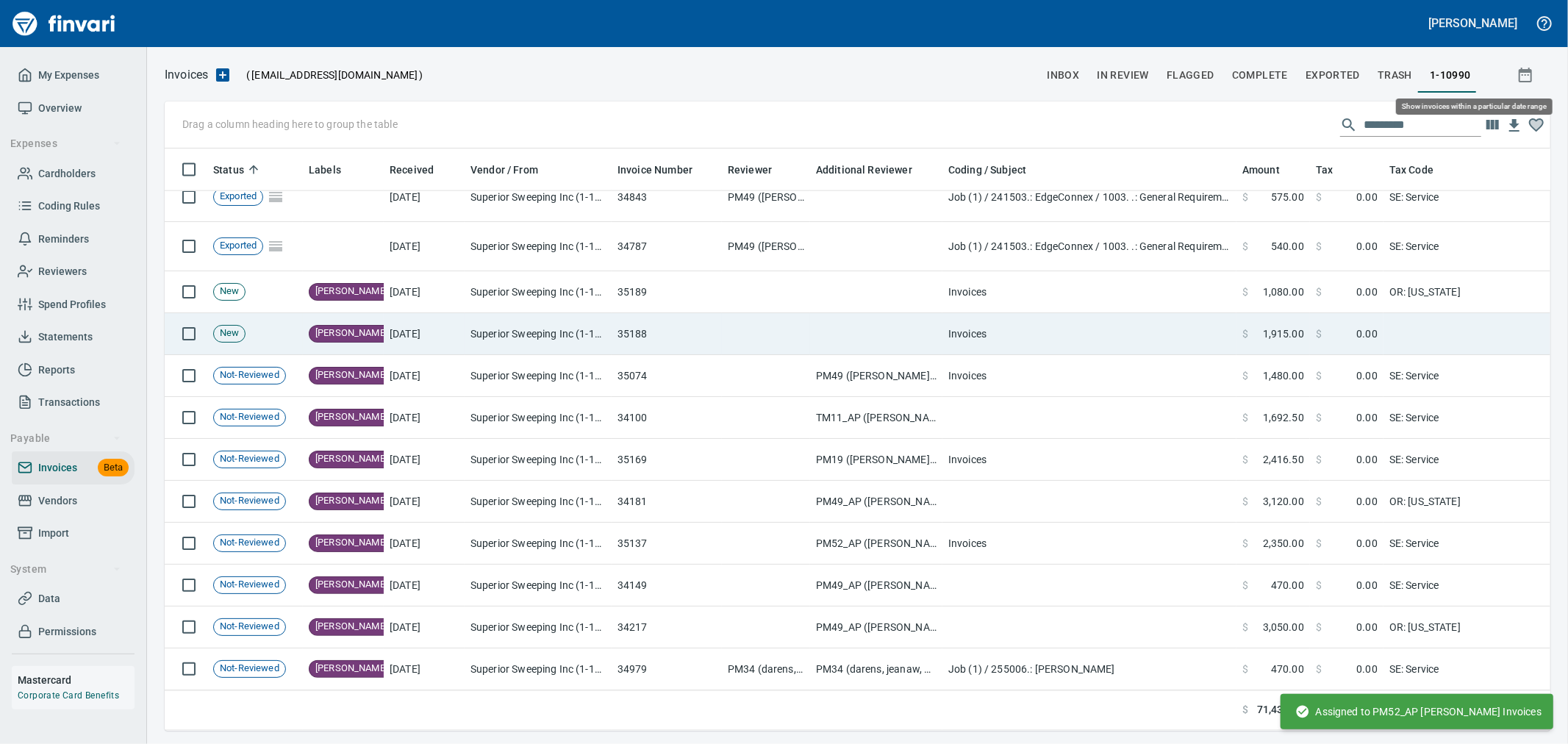
scroll to position [558, 1361]
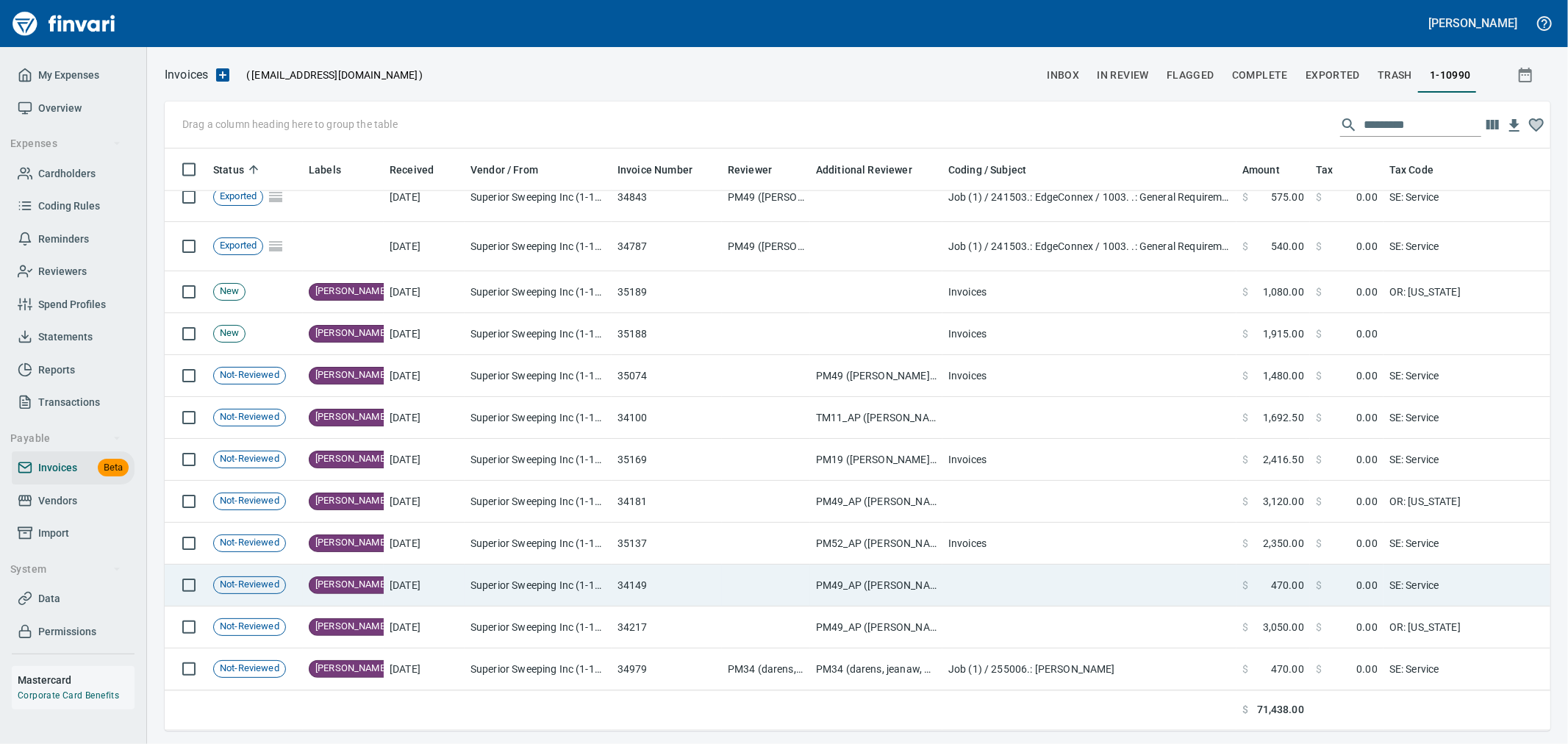
click at [797, 574] on td at bounding box center [766, 585] width 88 height 42
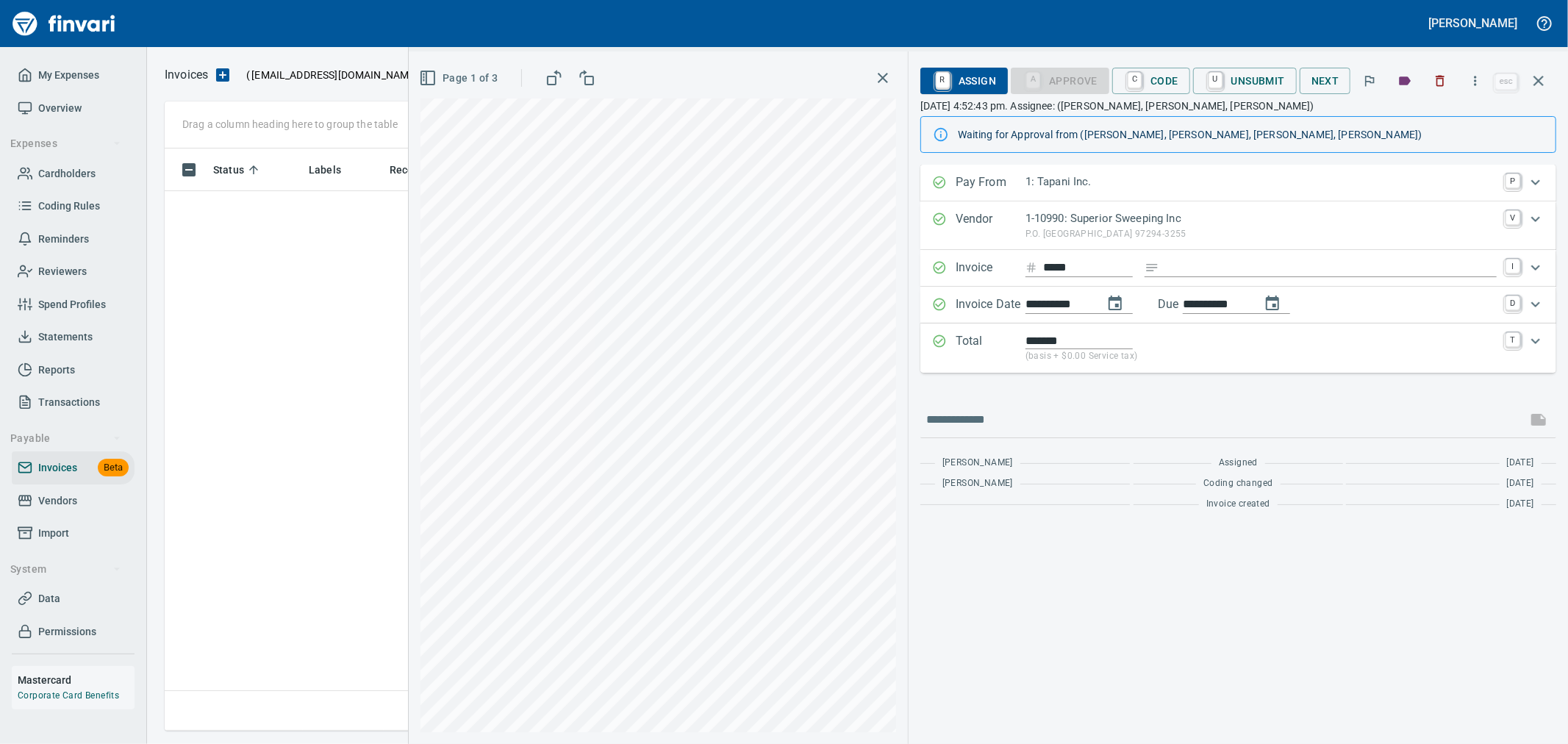
scroll to position [558, 1361]
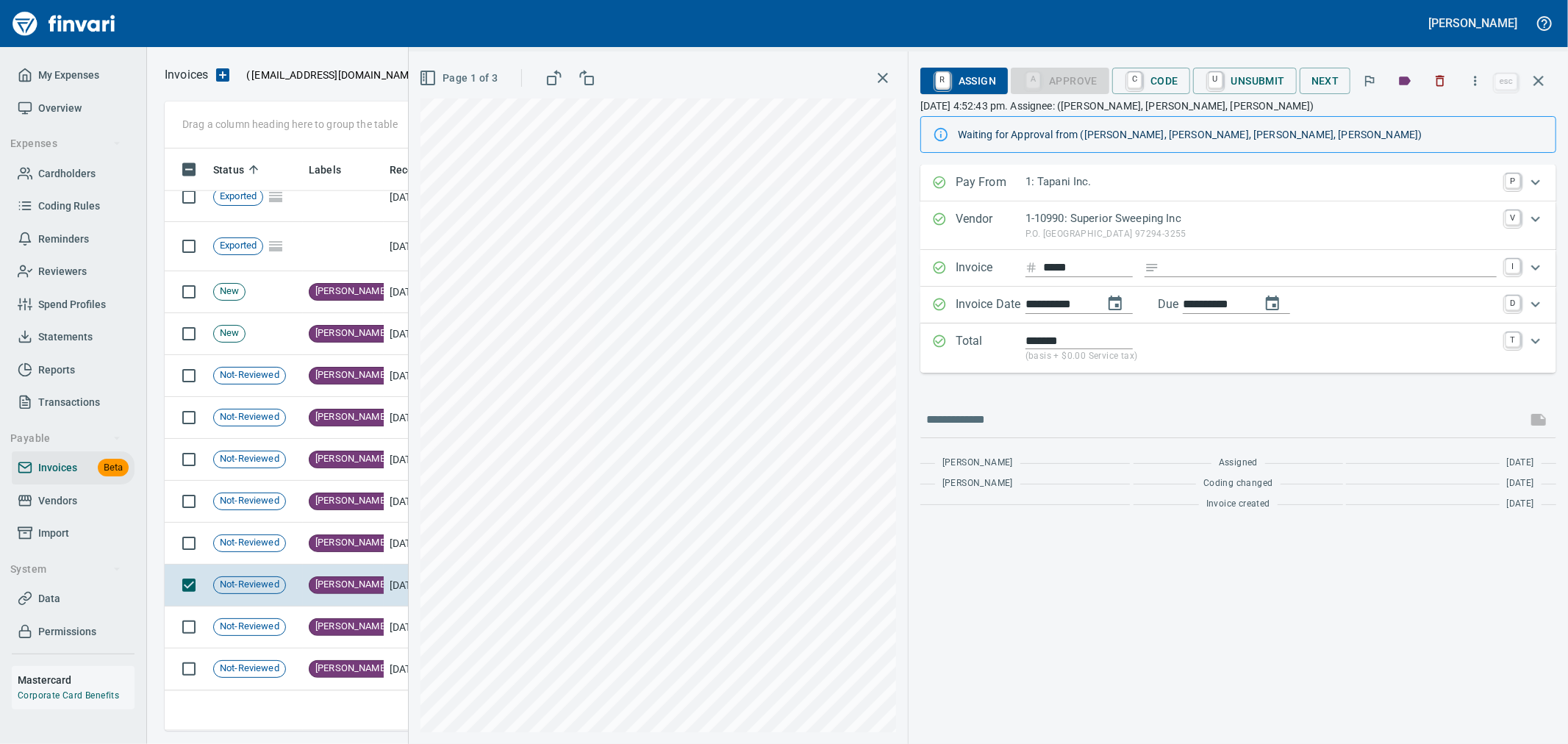
click at [985, 88] on span "R Assign" at bounding box center [965, 81] width 64 height 25
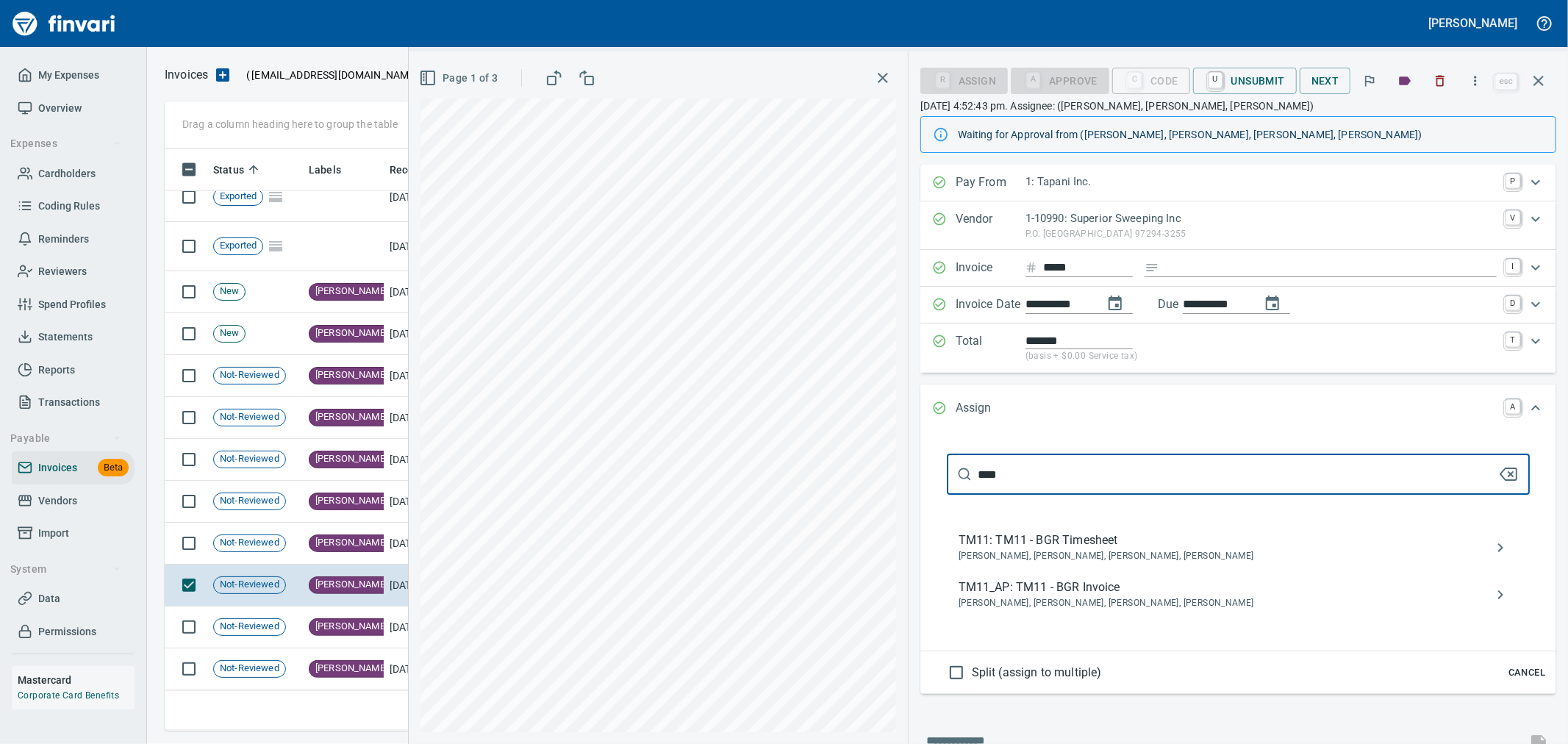
type input "****"
click at [1142, 594] on span "TM11_AP: TM11 - BGR Invoice" at bounding box center [1227, 588] width 536 height 17
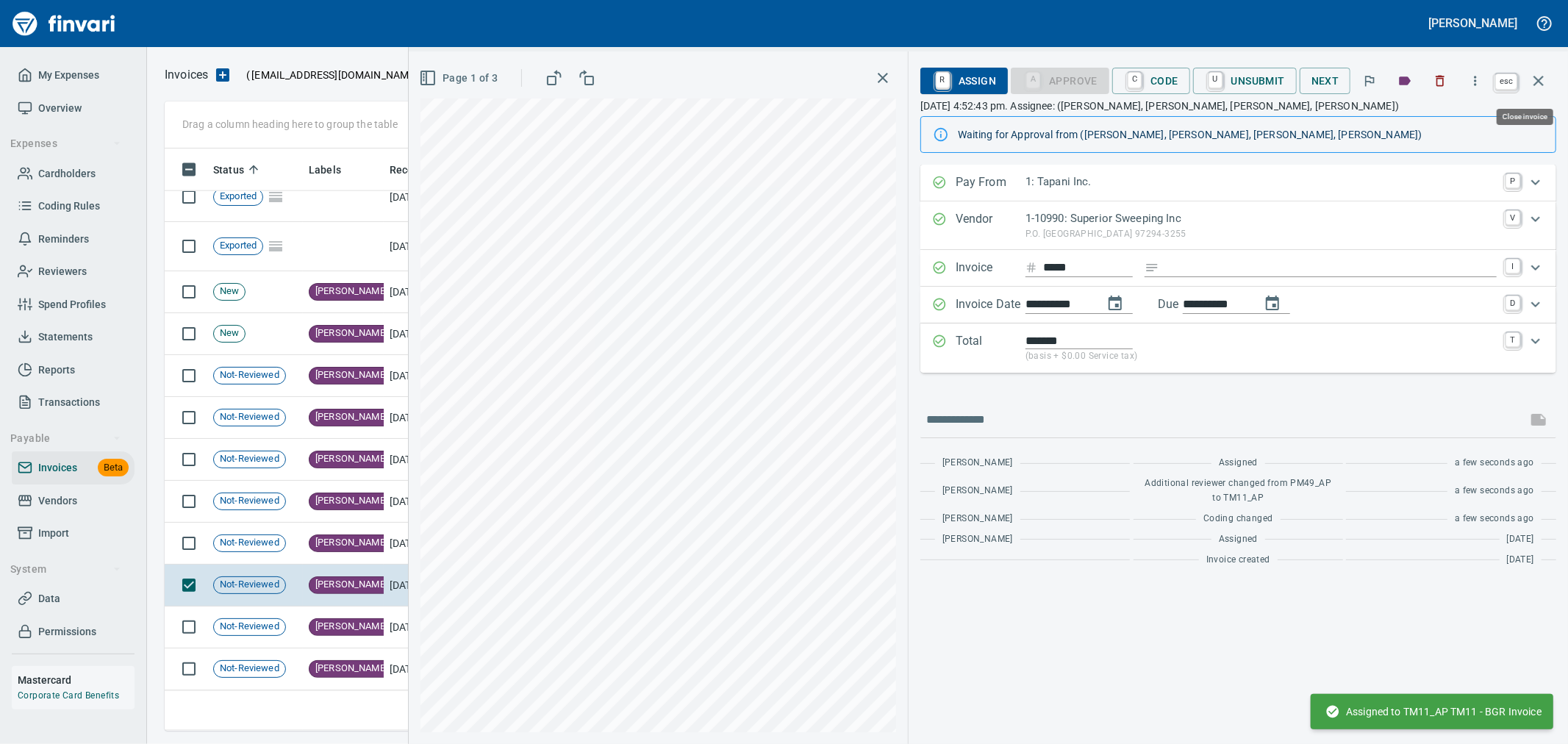
click at [1534, 78] on icon "button" at bounding box center [1539, 81] width 17 height 17
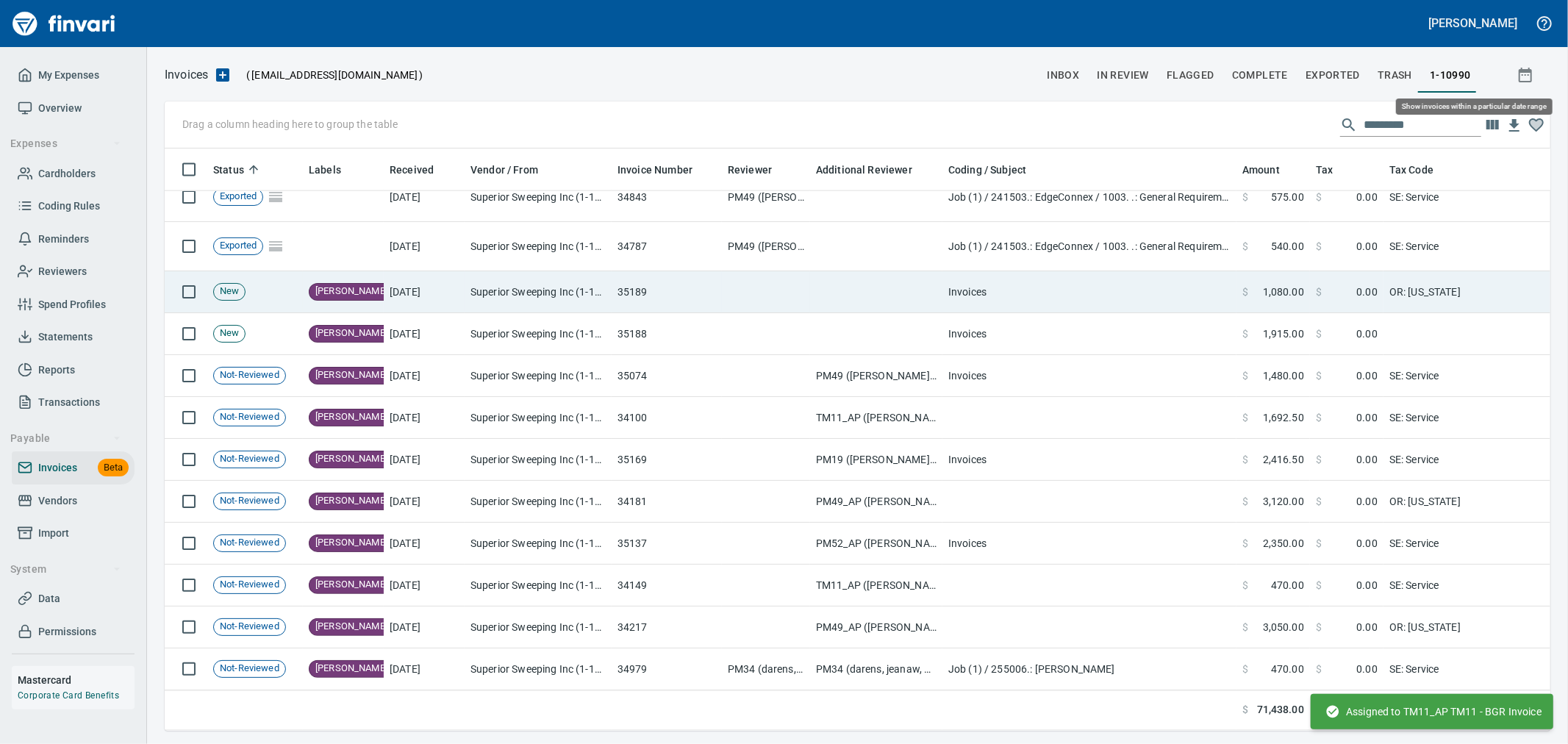
scroll to position [558, 1361]
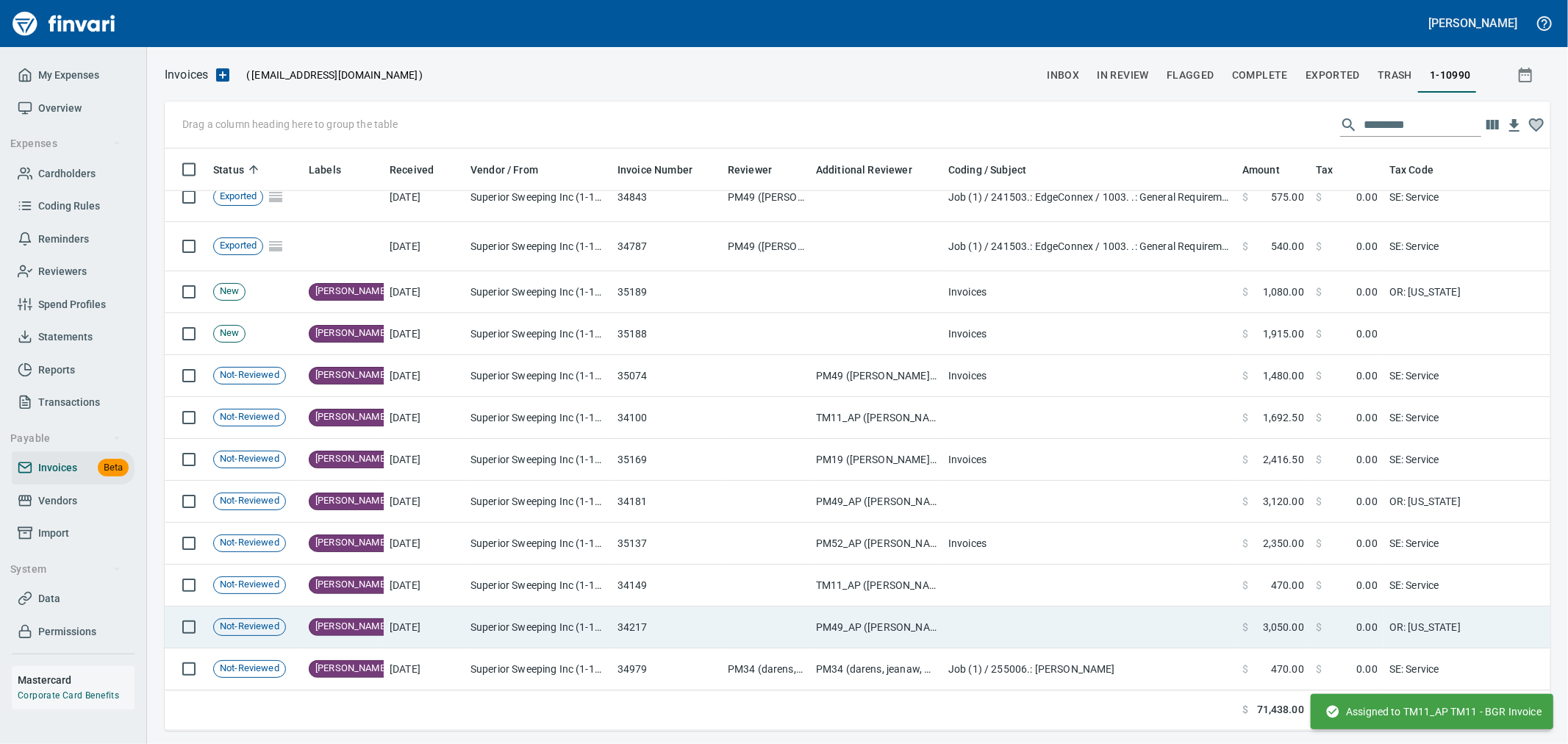
click at [833, 615] on td "PM49_AP ([PERSON_NAME], [PERSON_NAME], [PERSON_NAME])" at bounding box center [876, 626] width 132 height 42
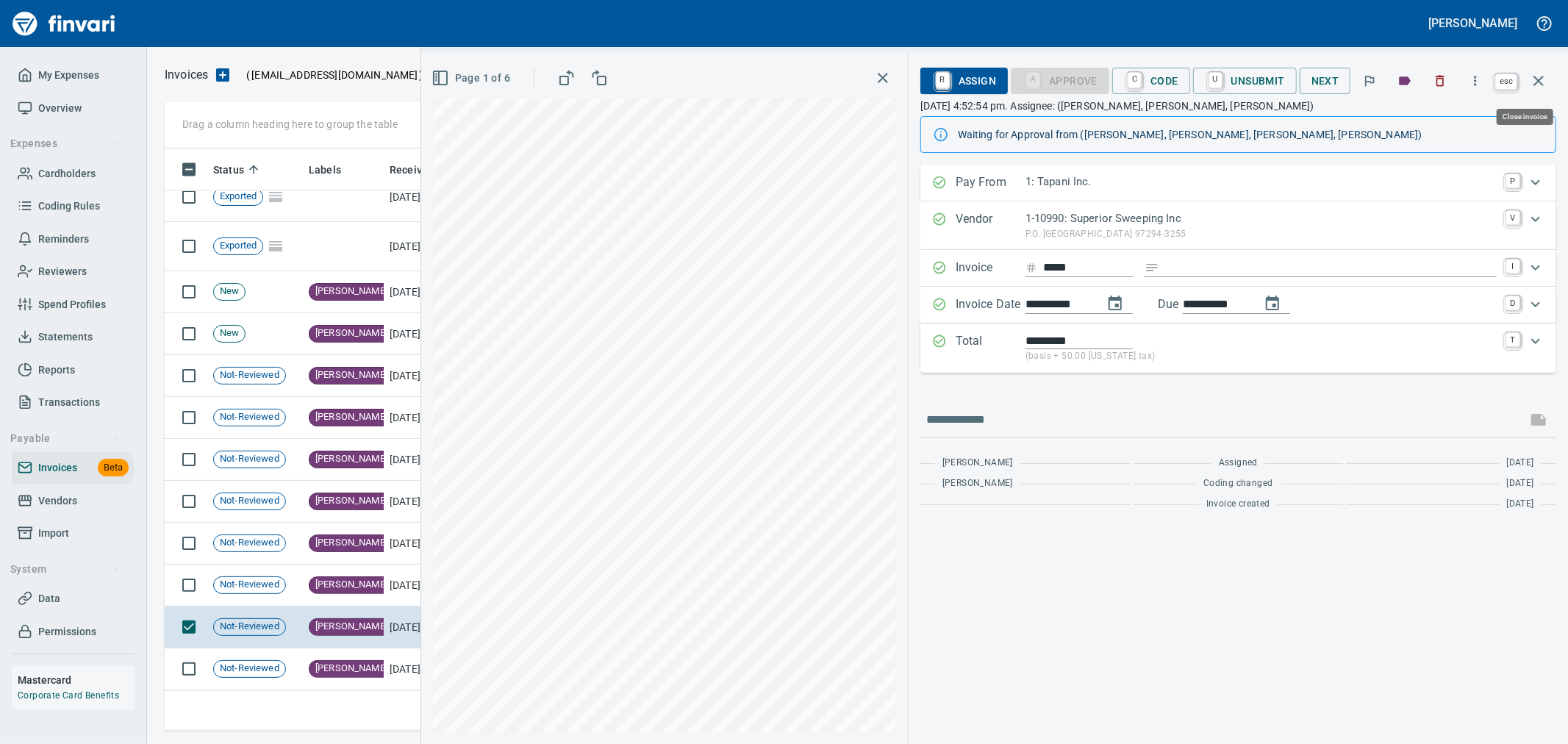
click at [1532, 84] on icon "button" at bounding box center [1539, 81] width 17 height 17
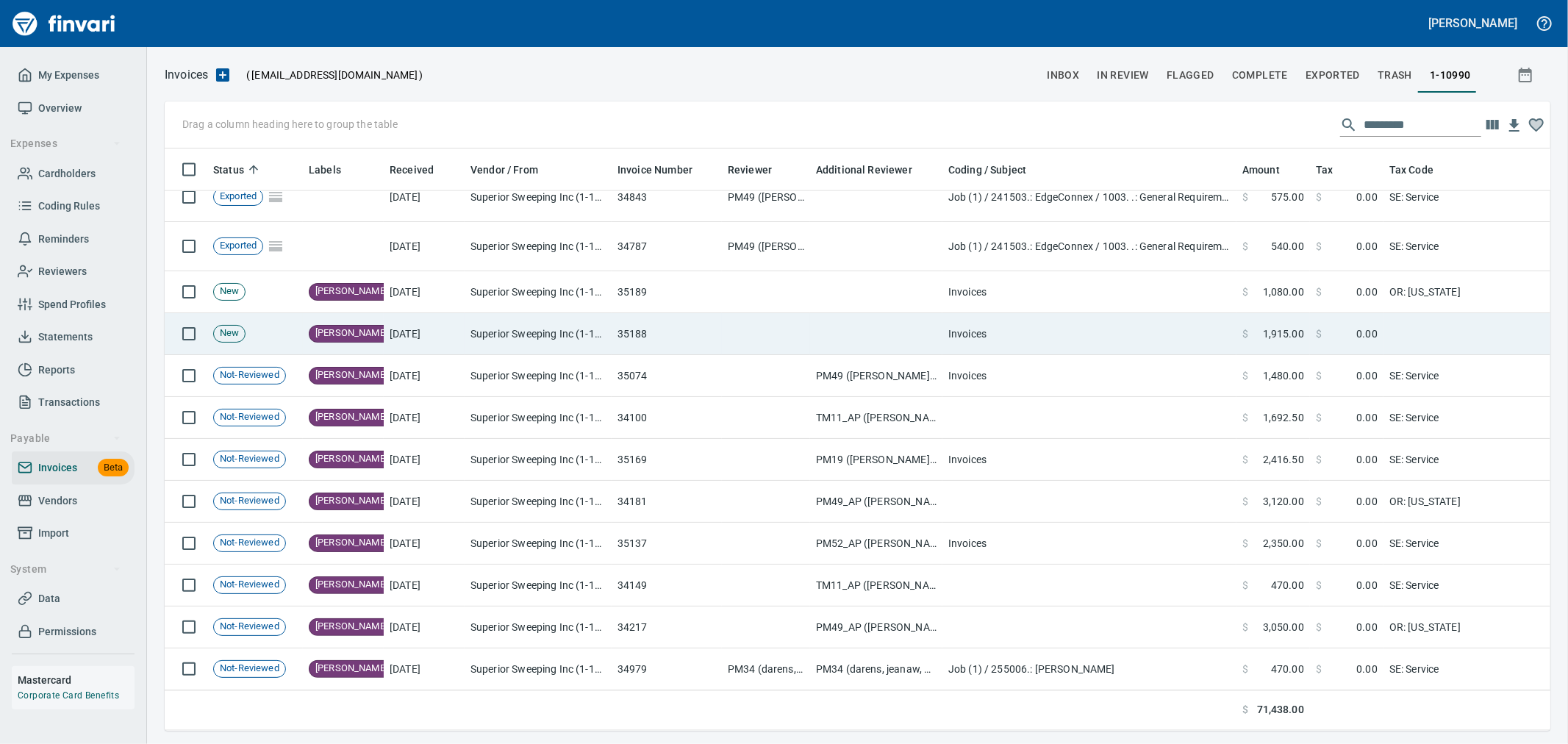
scroll to position [558, 1361]
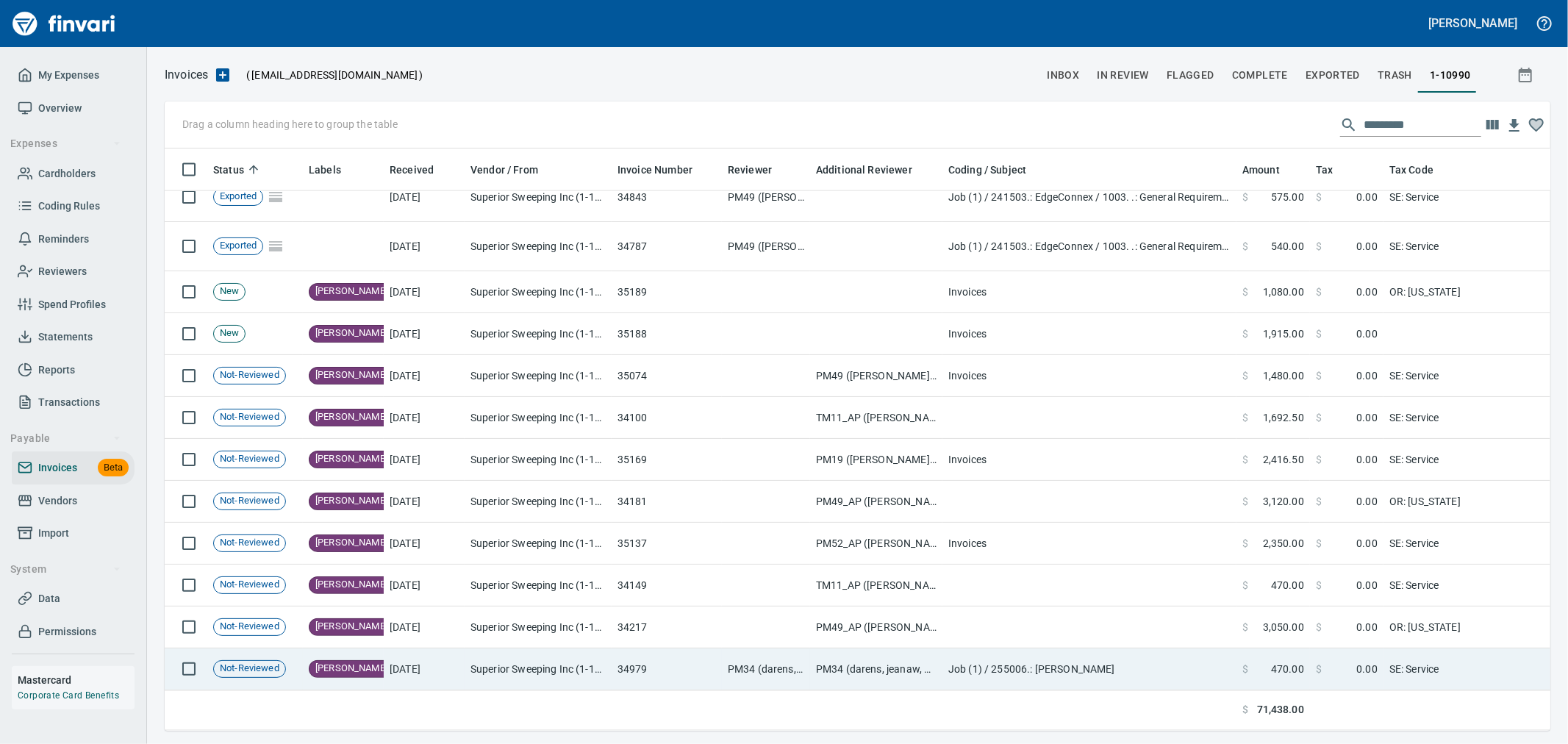
click at [819, 652] on td "PM34 (darens, jeanaw, markt)" at bounding box center [876, 669] width 132 height 42
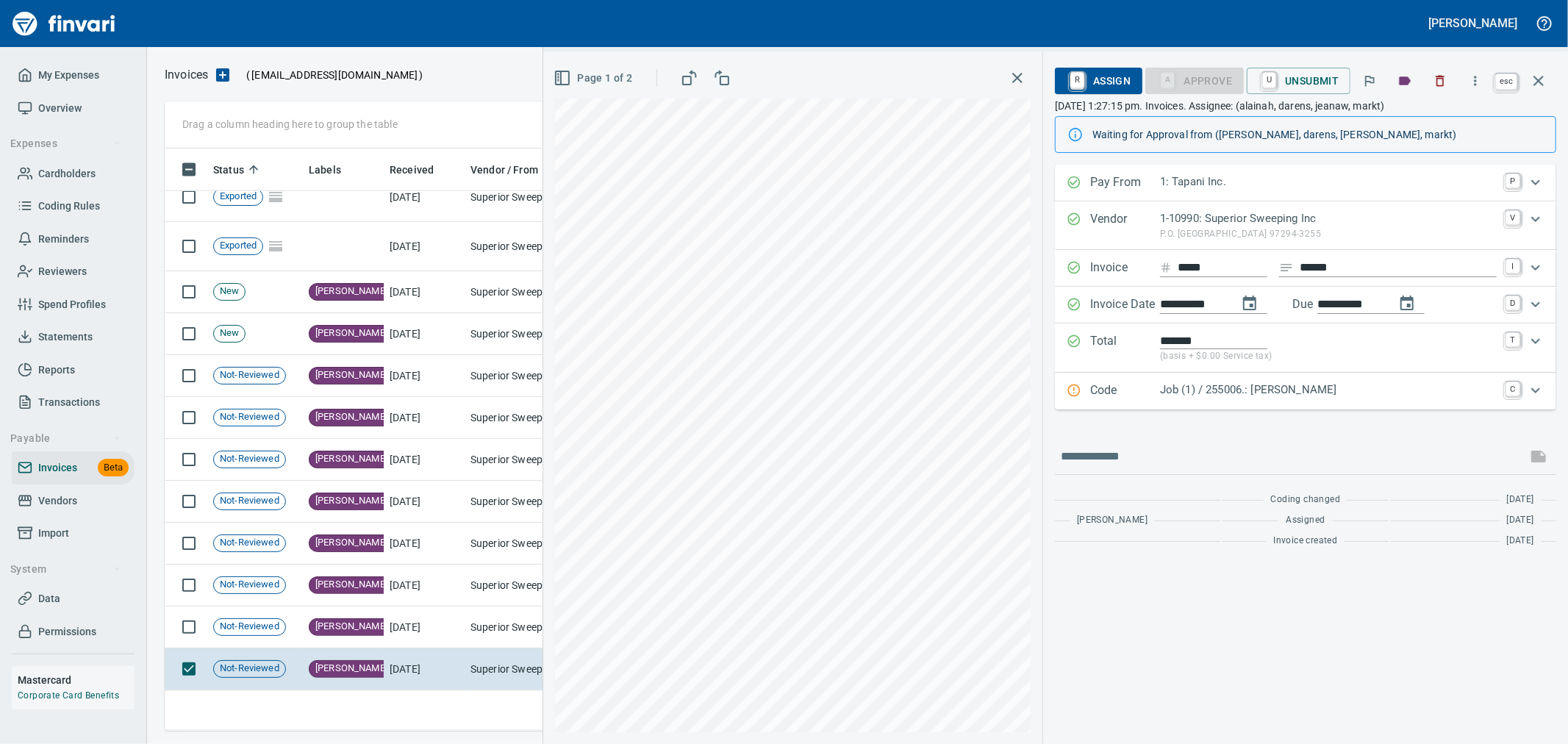
click at [1540, 84] on icon "button" at bounding box center [1539, 81] width 17 height 17
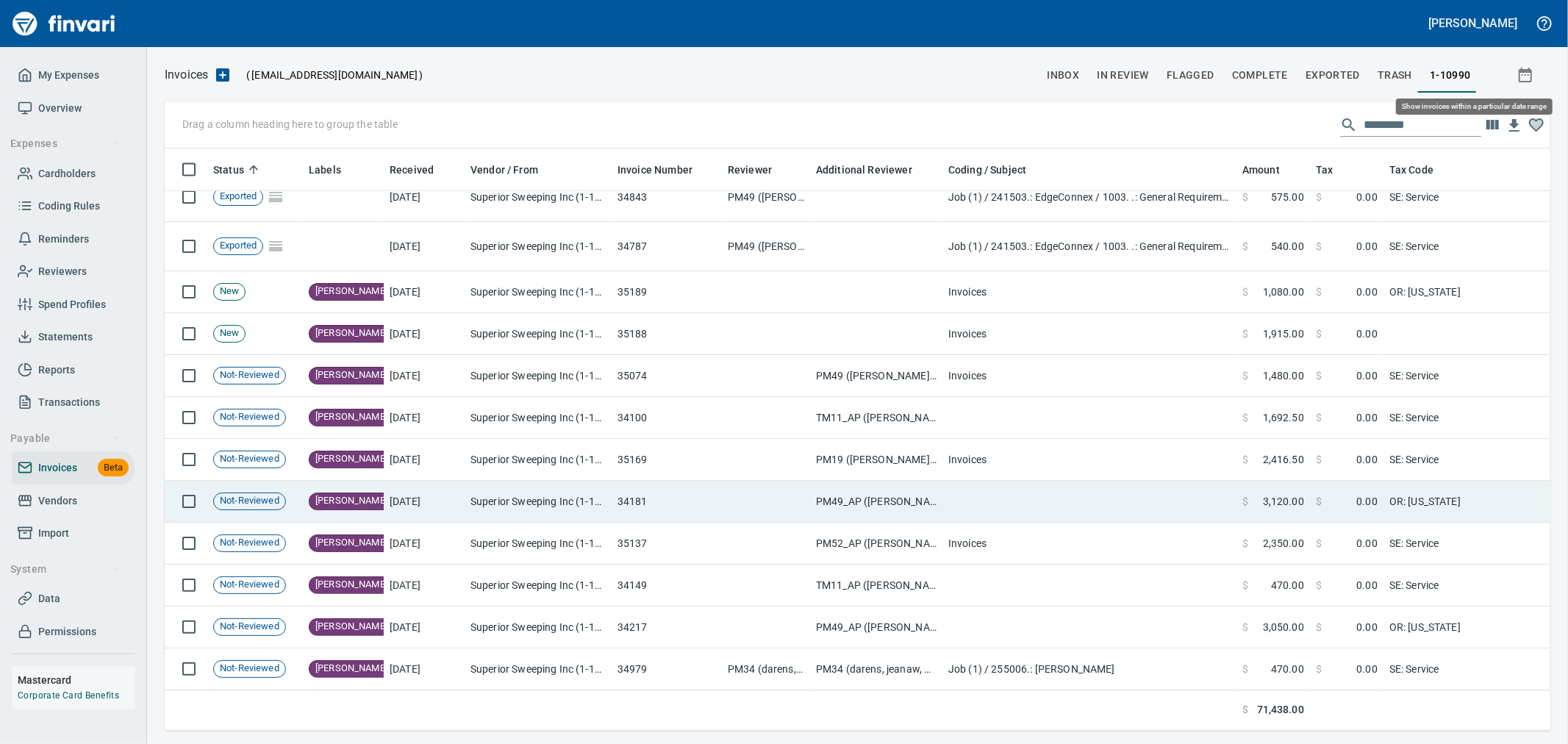
scroll to position [558, 1361]
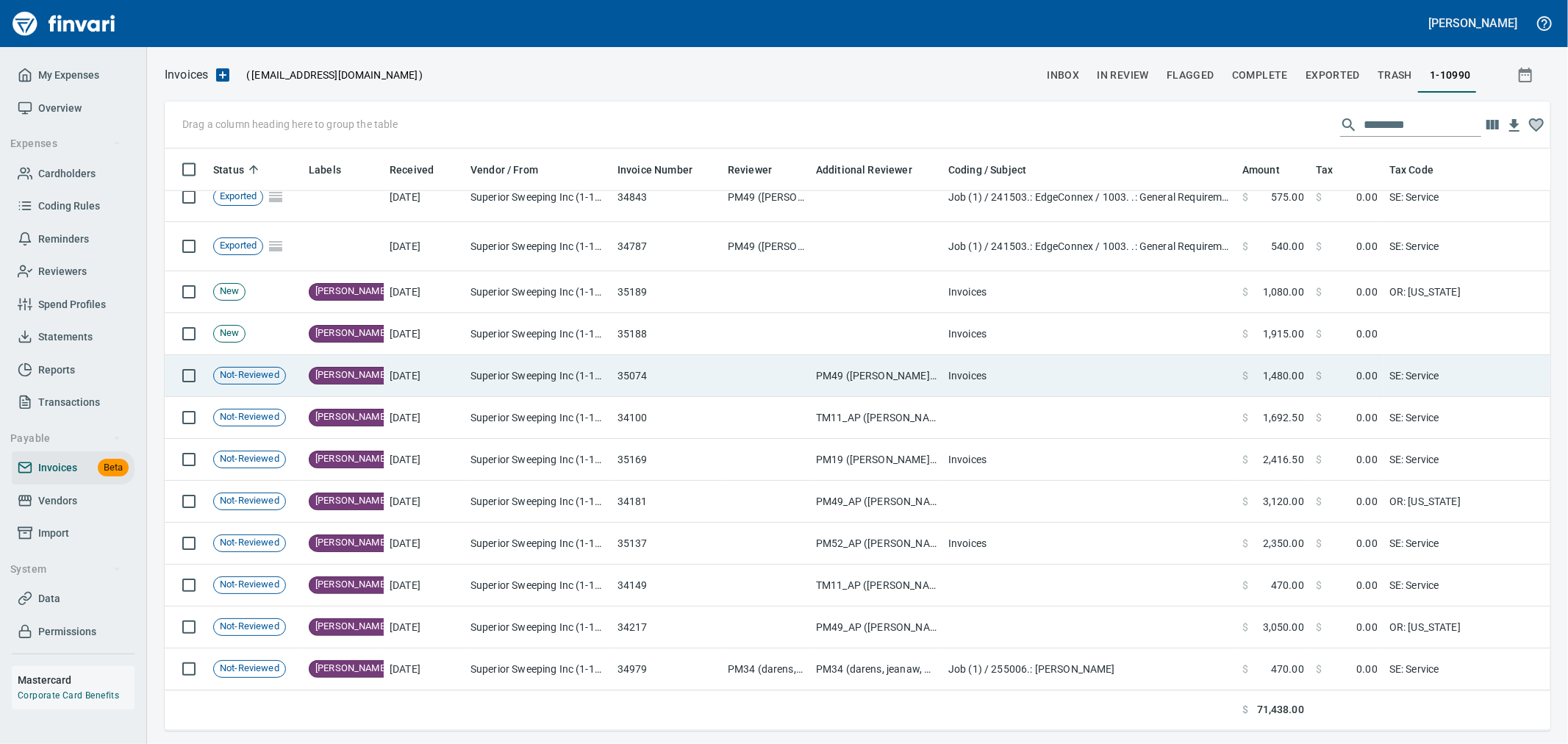
click at [884, 366] on td "PM49 ([PERSON_NAME], [PERSON_NAME], [PERSON_NAME])" at bounding box center [876, 376] width 132 height 42
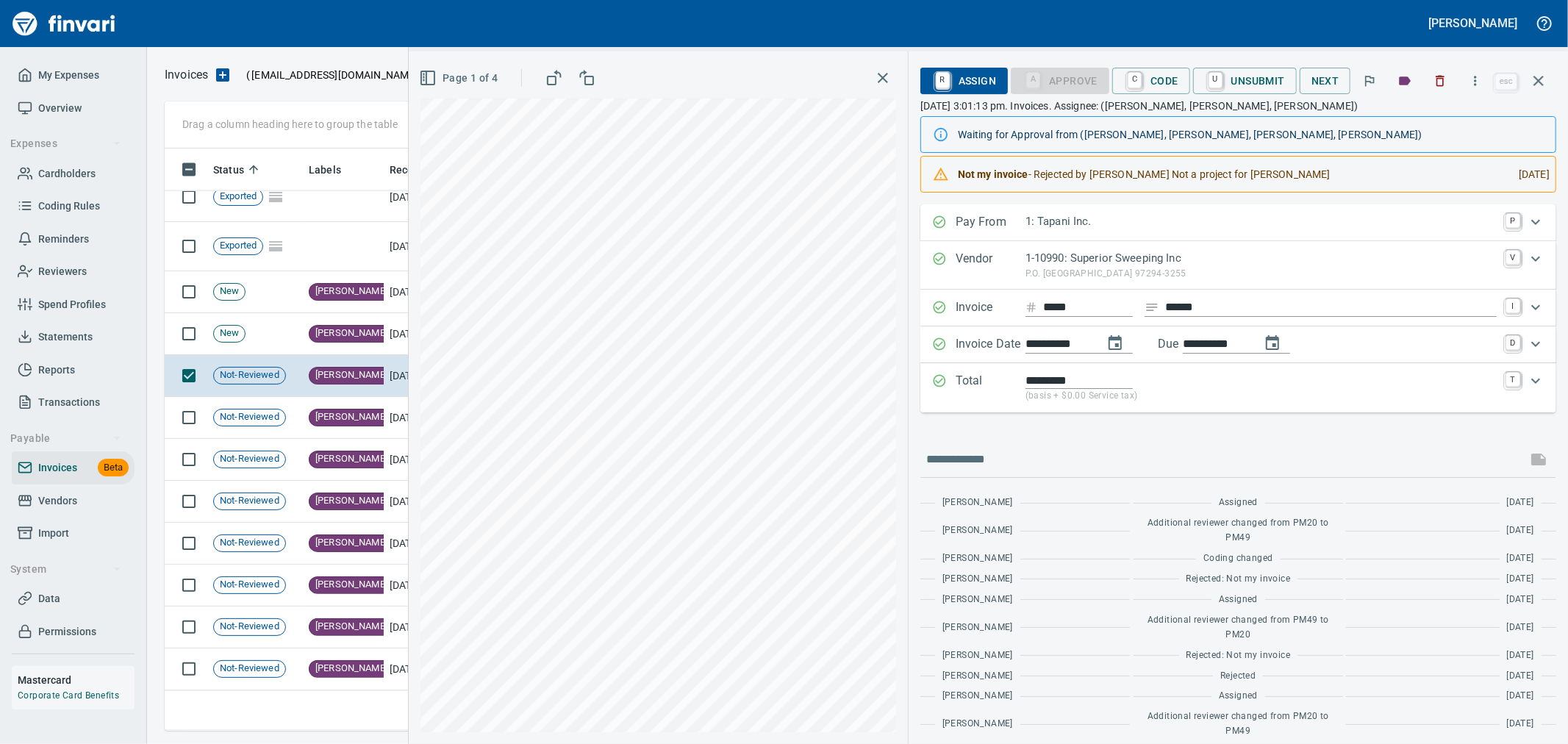
click at [964, 86] on span "R Assign" at bounding box center [965, 81] width 64 height 25
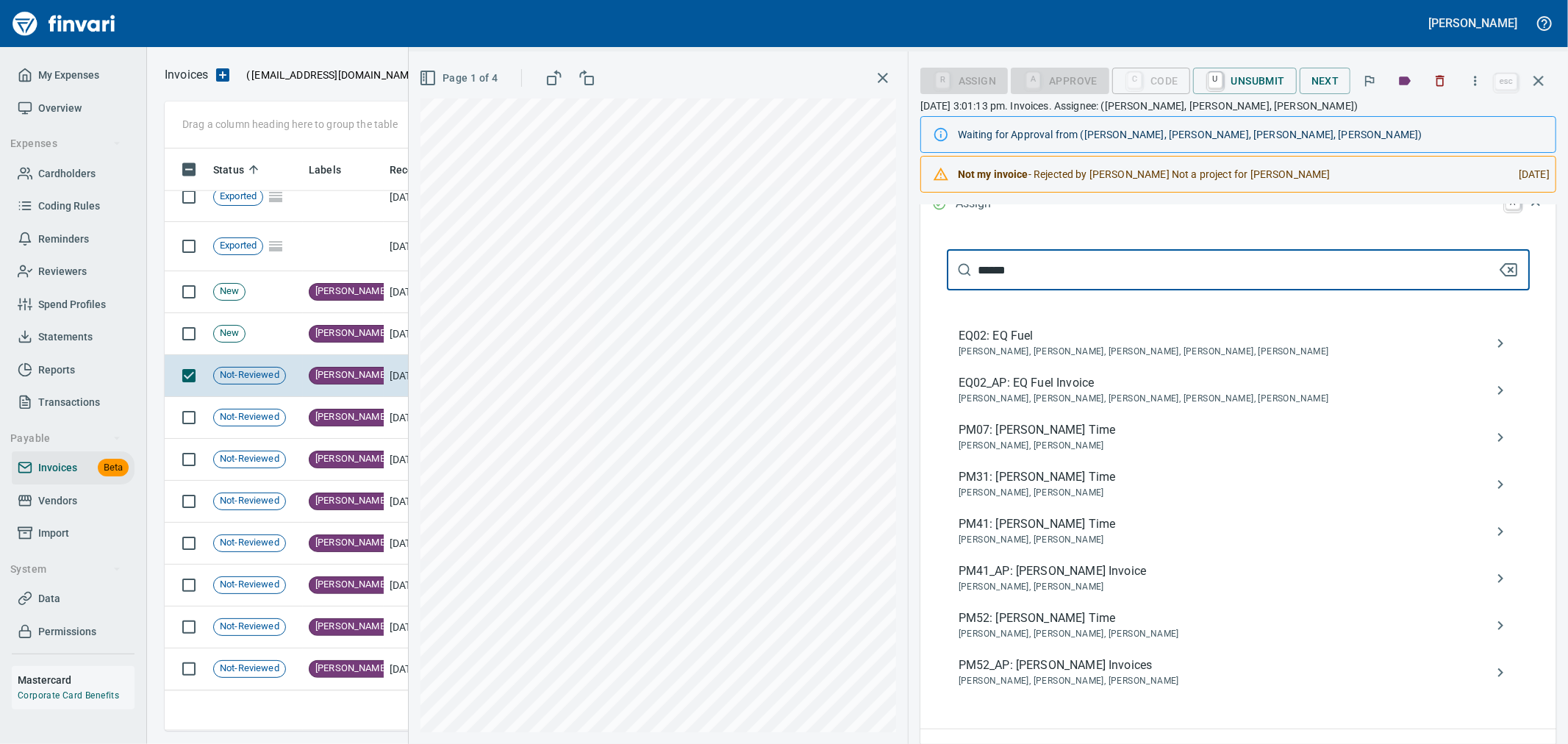
scroll to position [245, 0]
type input "******"
click at [1085, 659] on span "PM52_AP: [PERSON_NAME] Invoices" at bounding box center [1227, 664] width 536 height 17
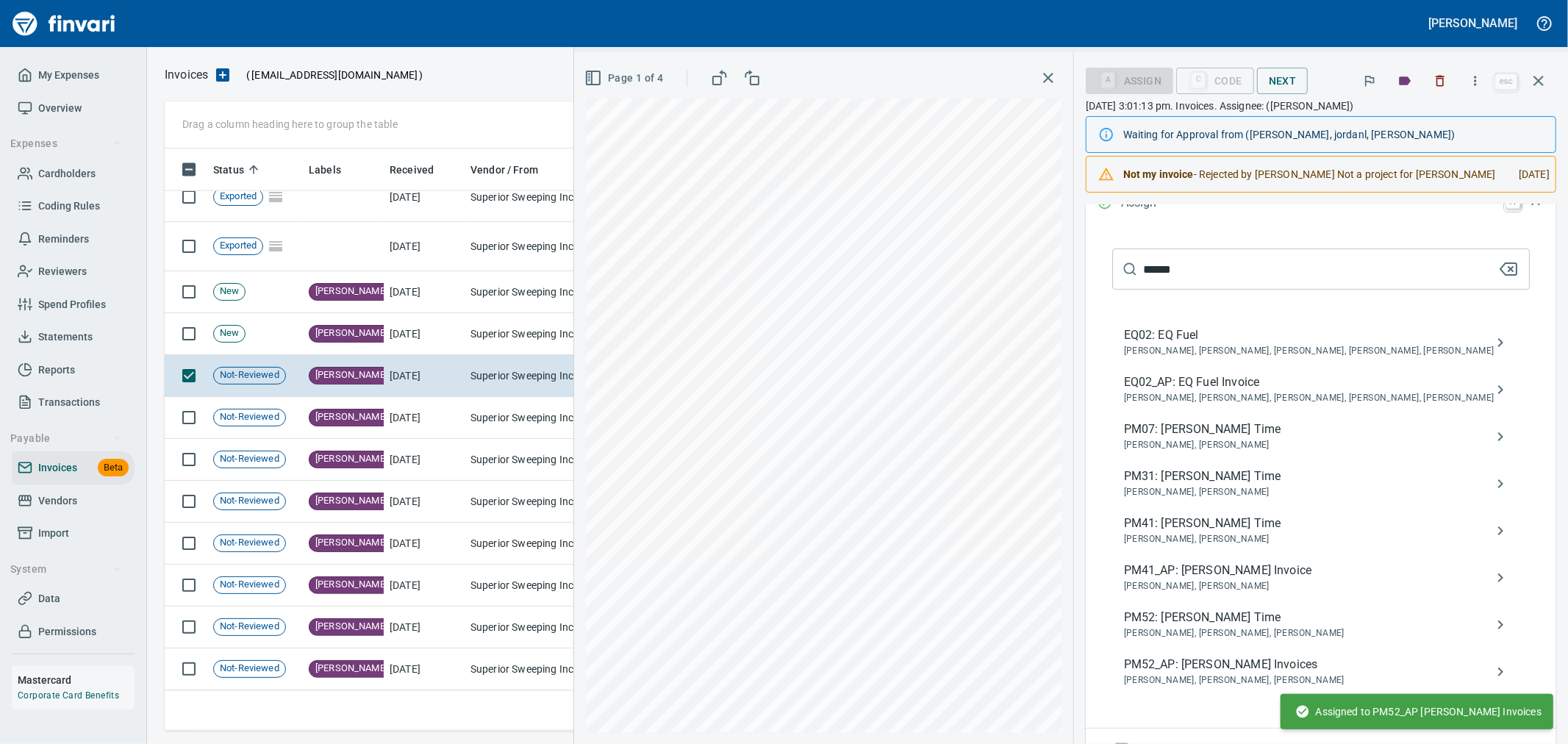
scroll to position [171, 0]
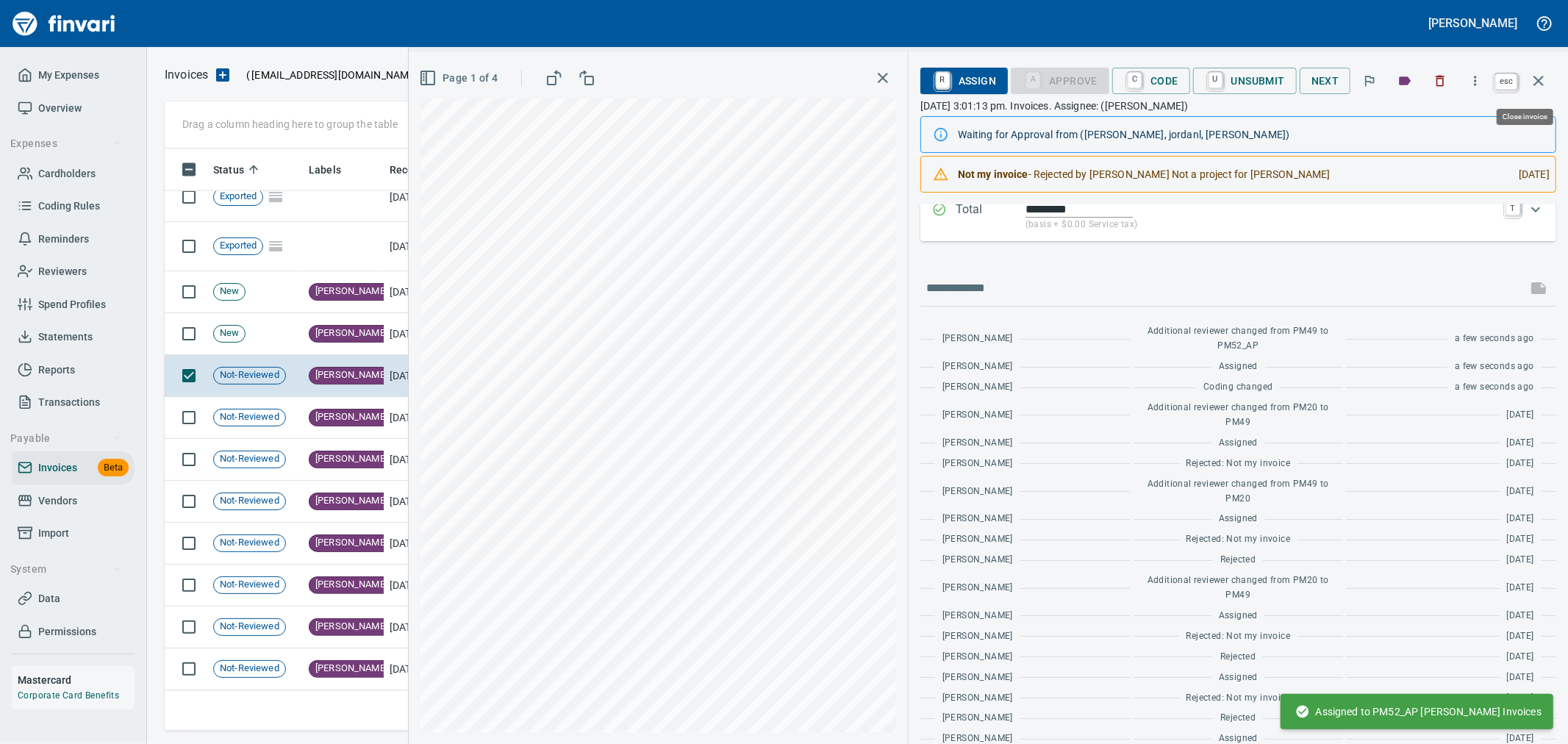
click at [1546, 82] on icon "button" at bounding box center [1539, 81] width 17 height 17
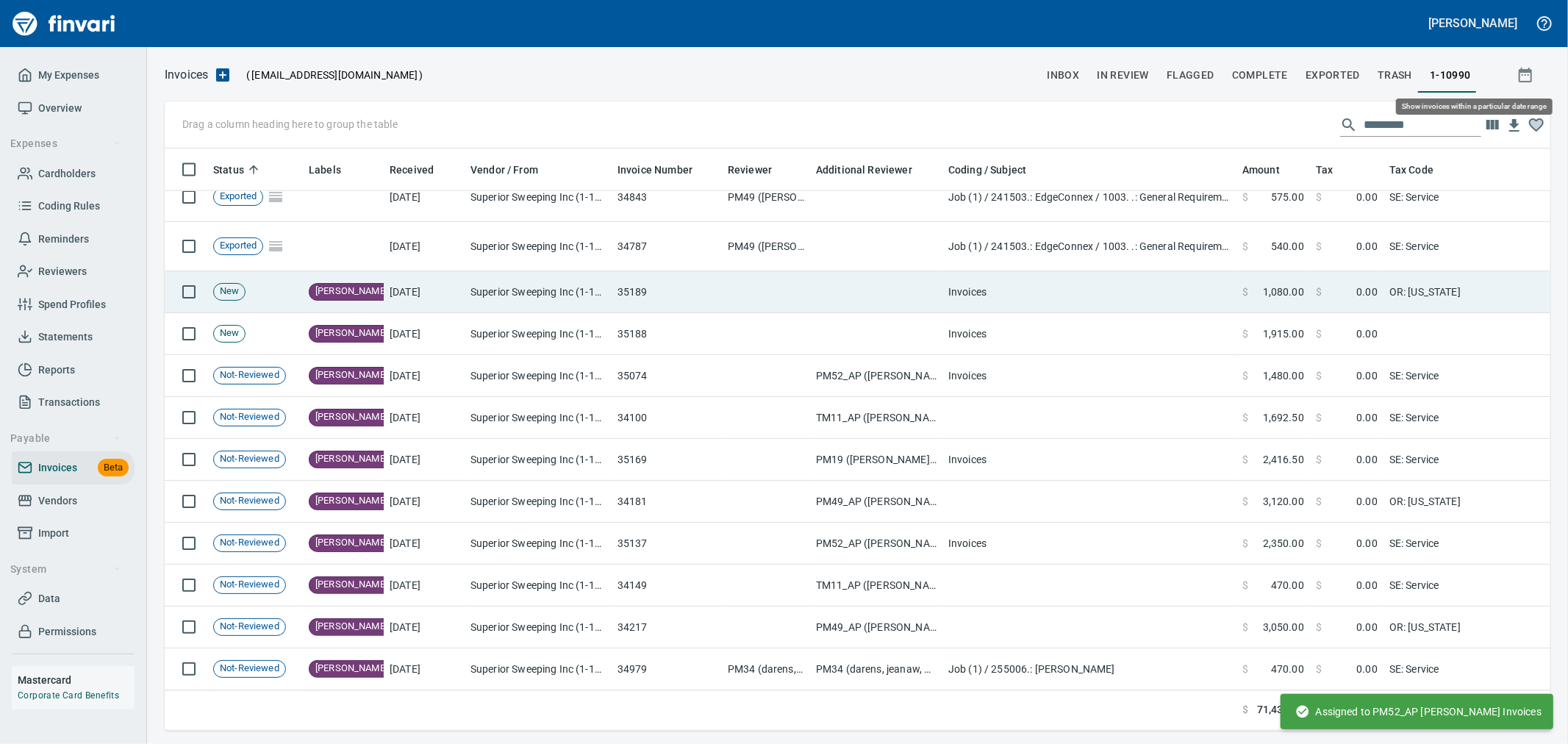
scroll to position [558, 1361]
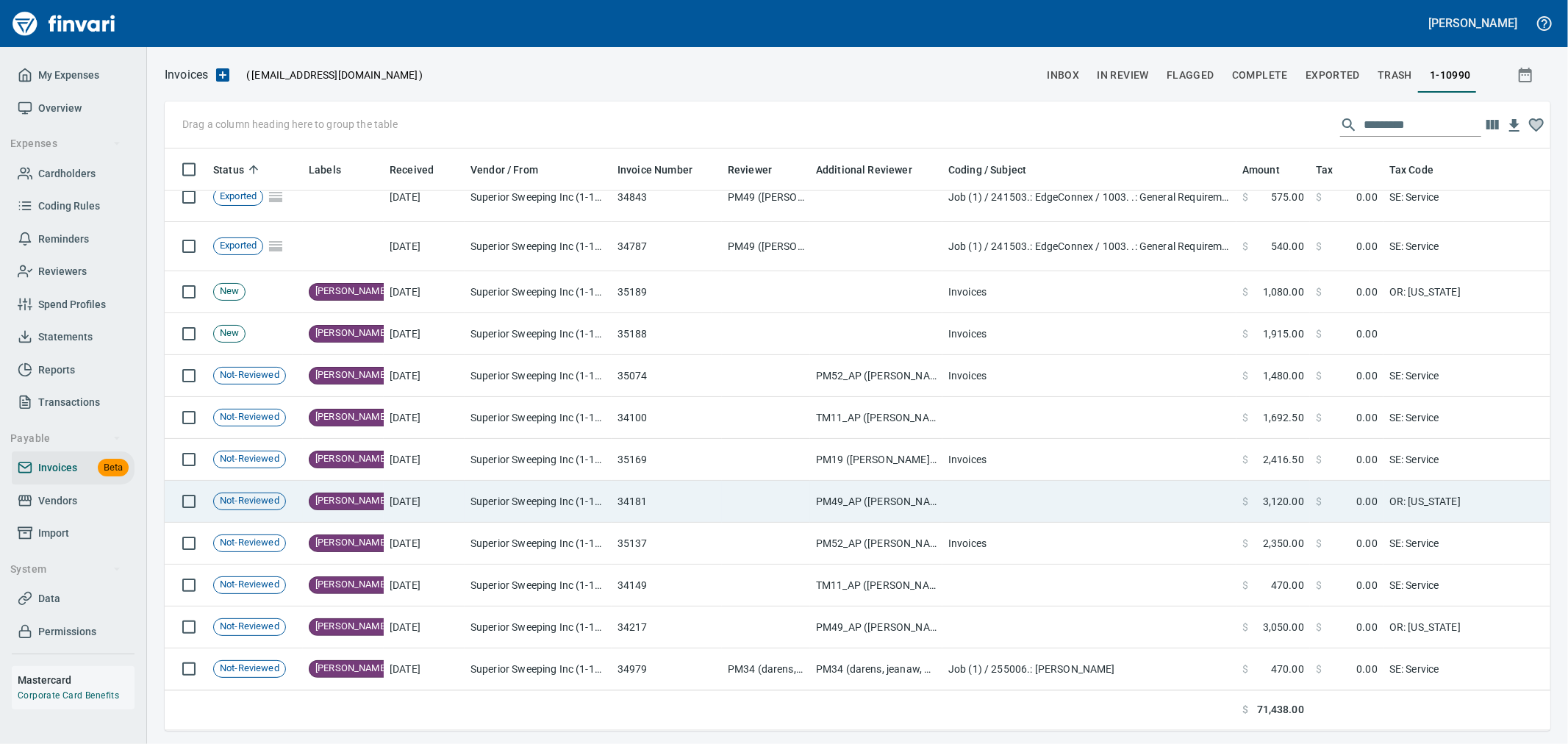
click at [935, 481] on td "PM49_AP ([PERSON_NAME], [PERSON_NAME], [PERSON_NAME])" at bounding box center [876, 501] width 132 height 42
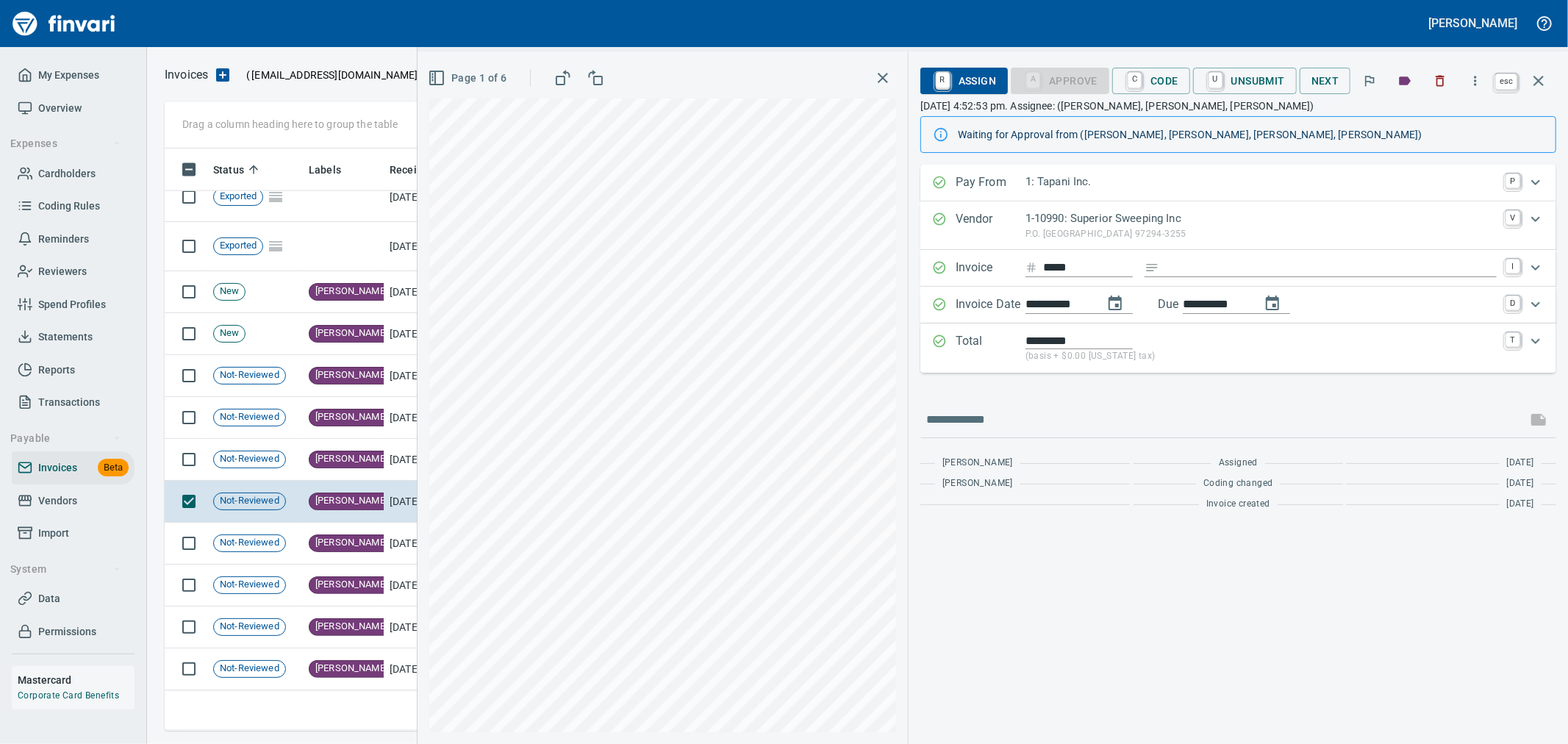
click at [1534, 86] on icon "button" at bounding box center [1539, 81] width 17 height 17
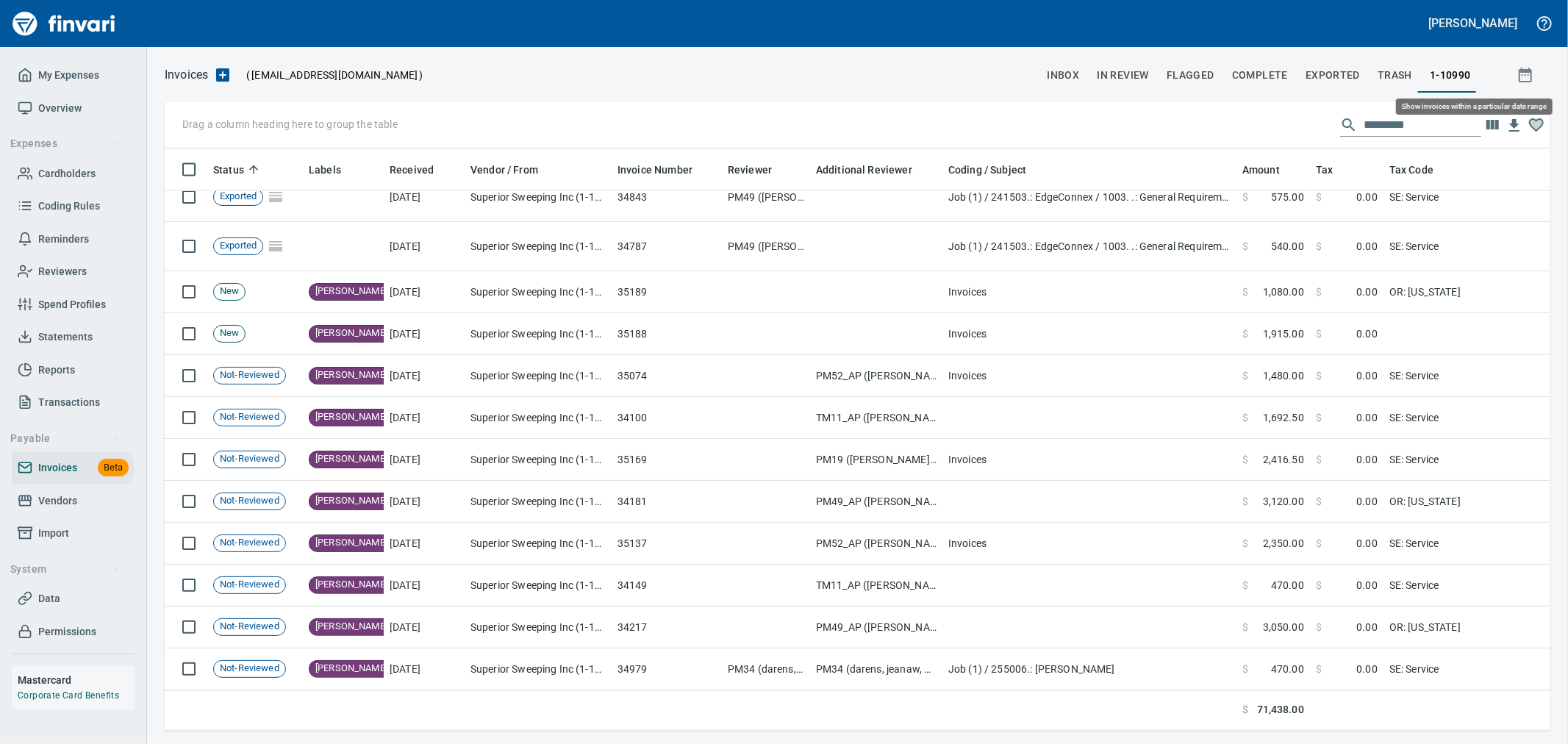
scroll to position [558, 1361]
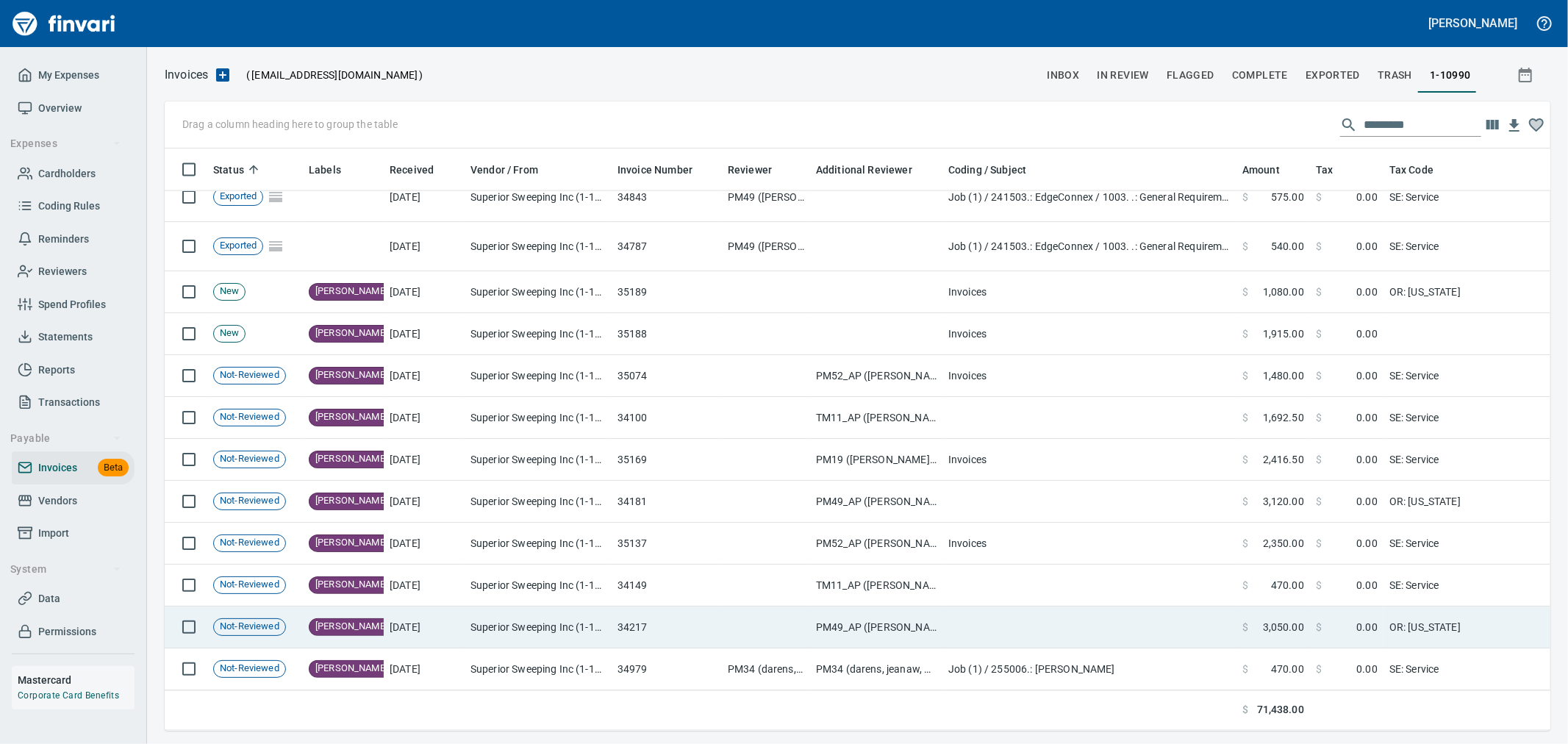
click at [1060, 628] on td at bounding box center [1089, 626] width 294 height 42
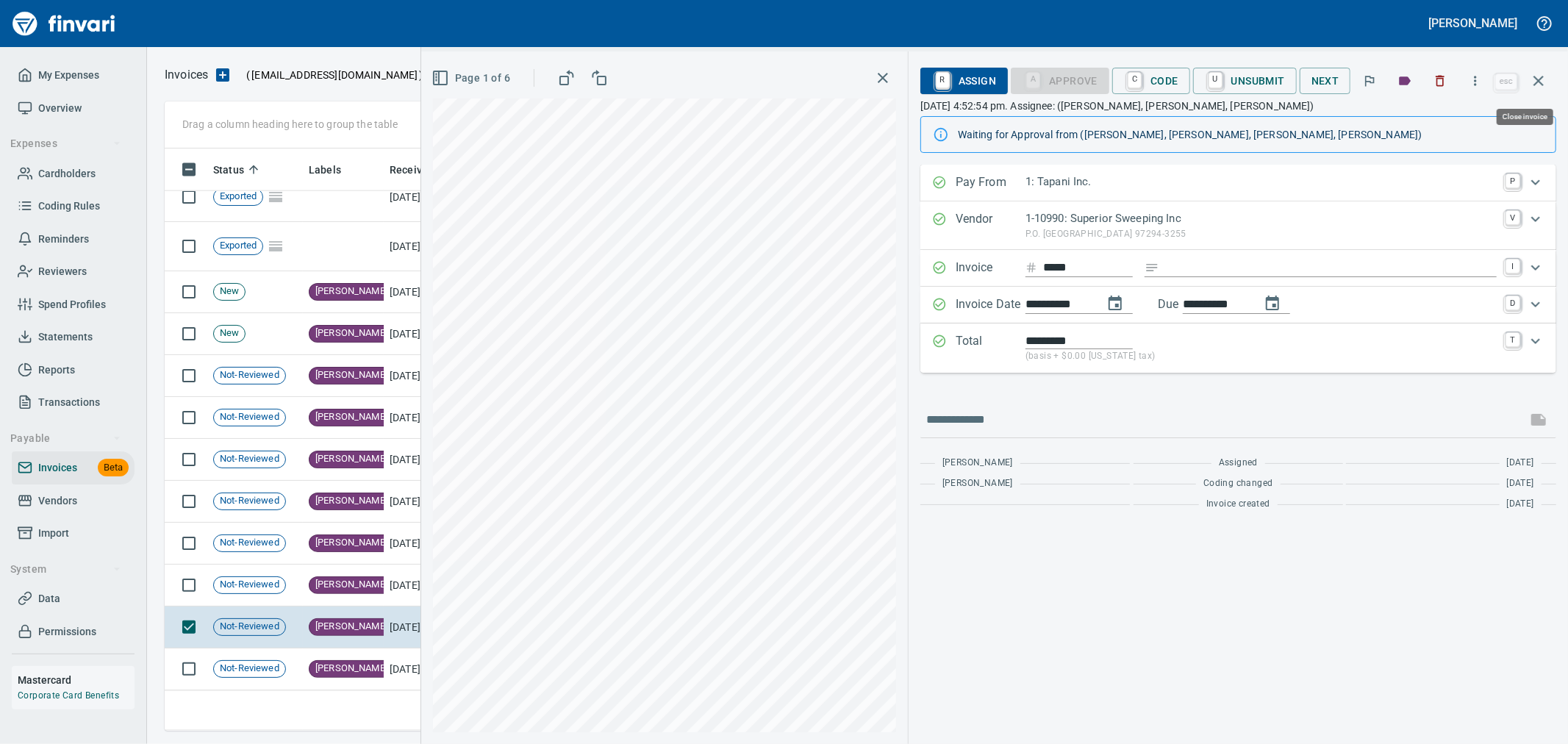
click at [1543, 81] on icon "button" at bounding box center [1539, 81] width 17 height 17
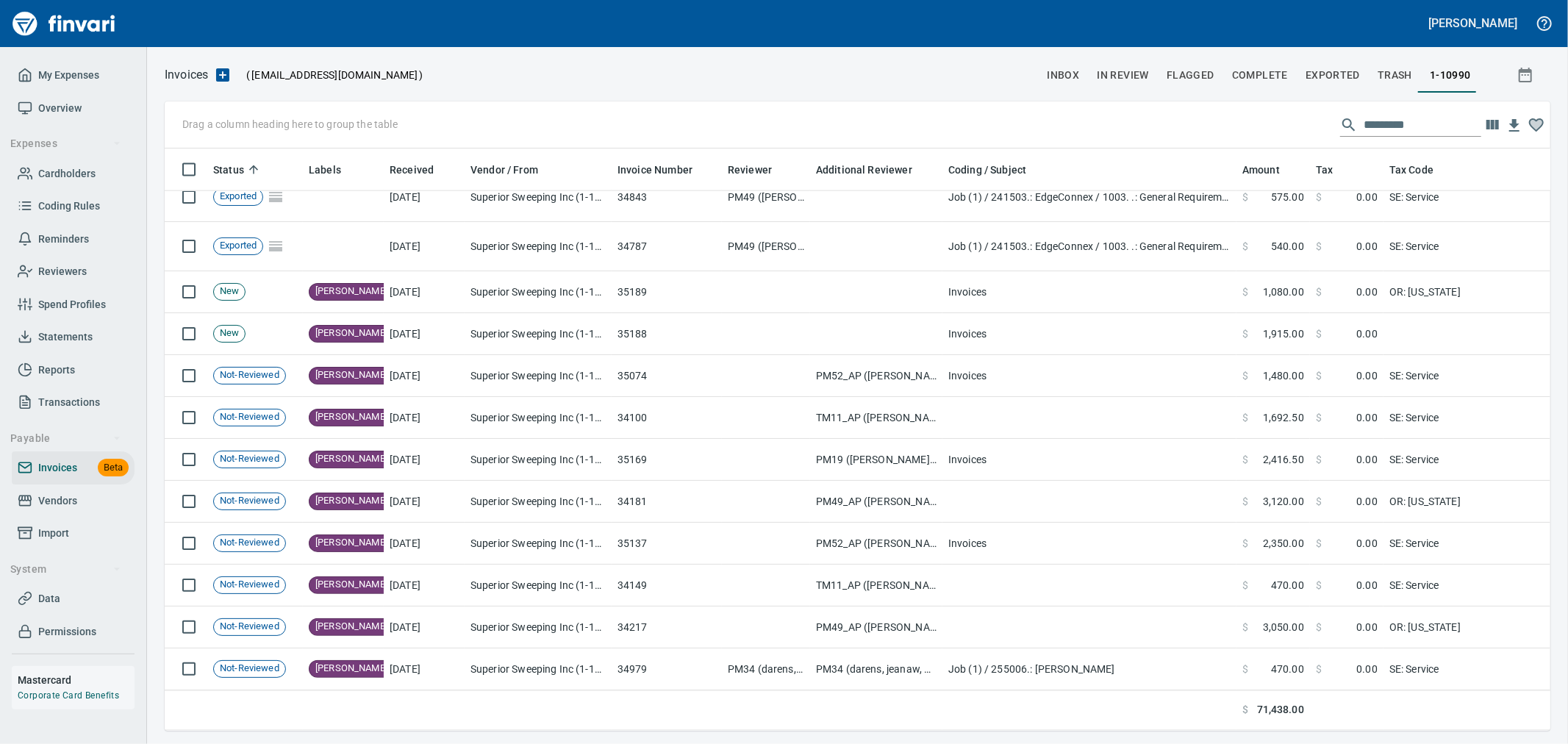
scroll to position [558, 1361]
